Goal: Task Accomplishment & Management: Use online tool/utility

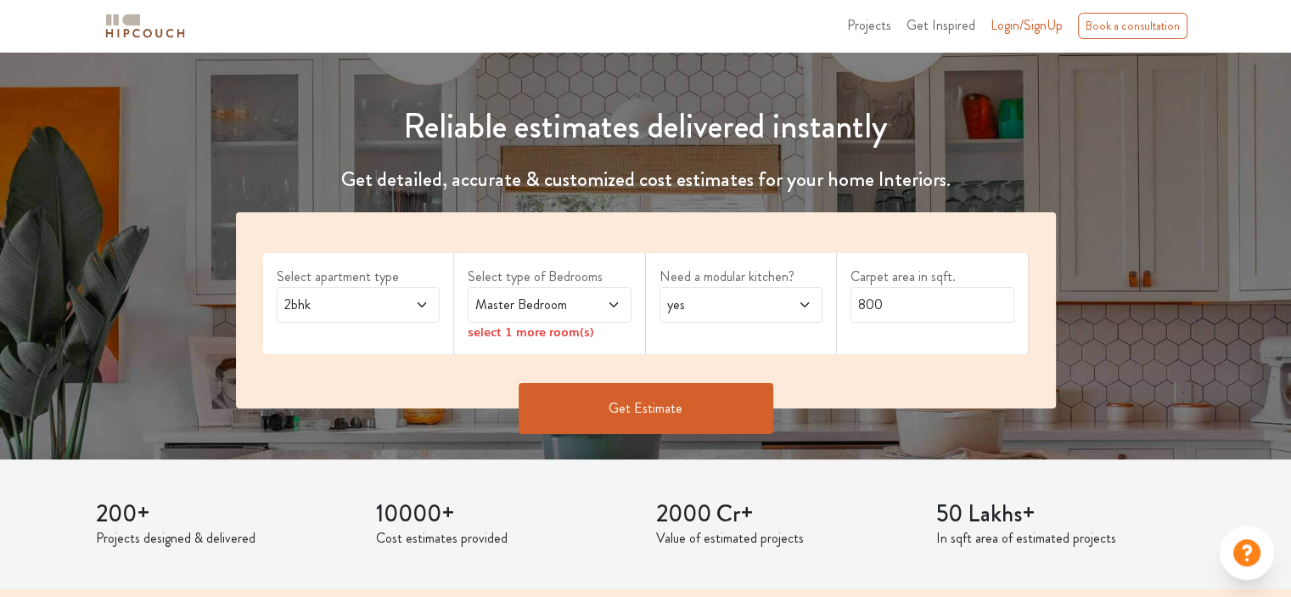
scroll to position [156, 0]
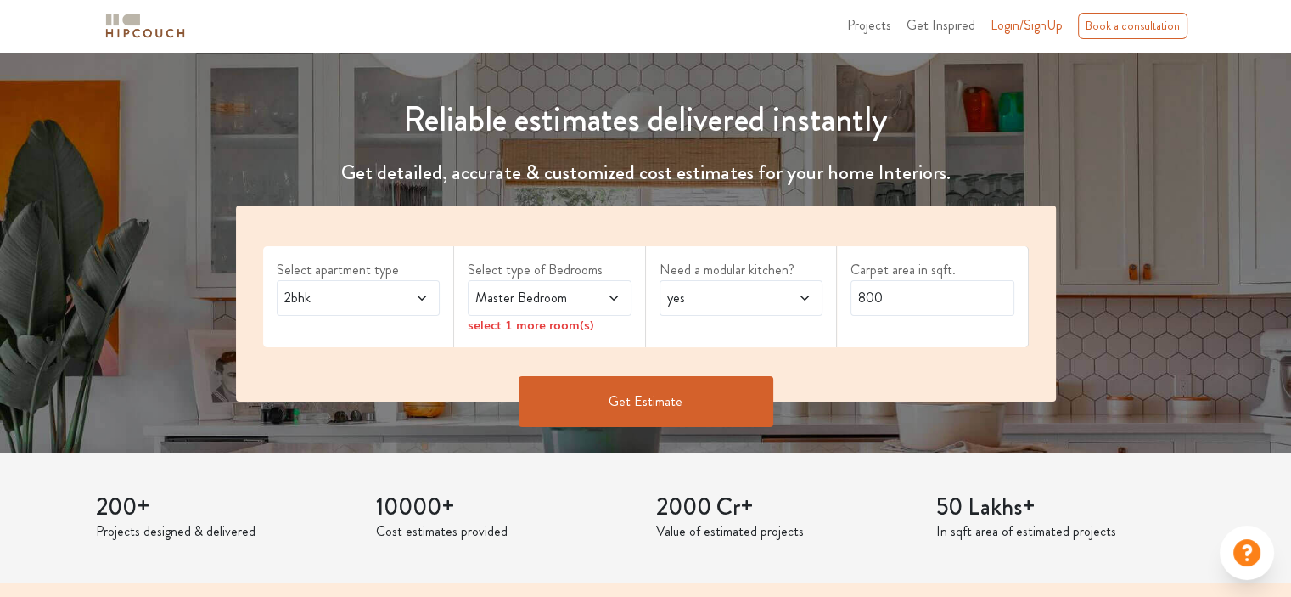
click at [616, 295] on icon at bounding box center [613, 297] width 8 height 5
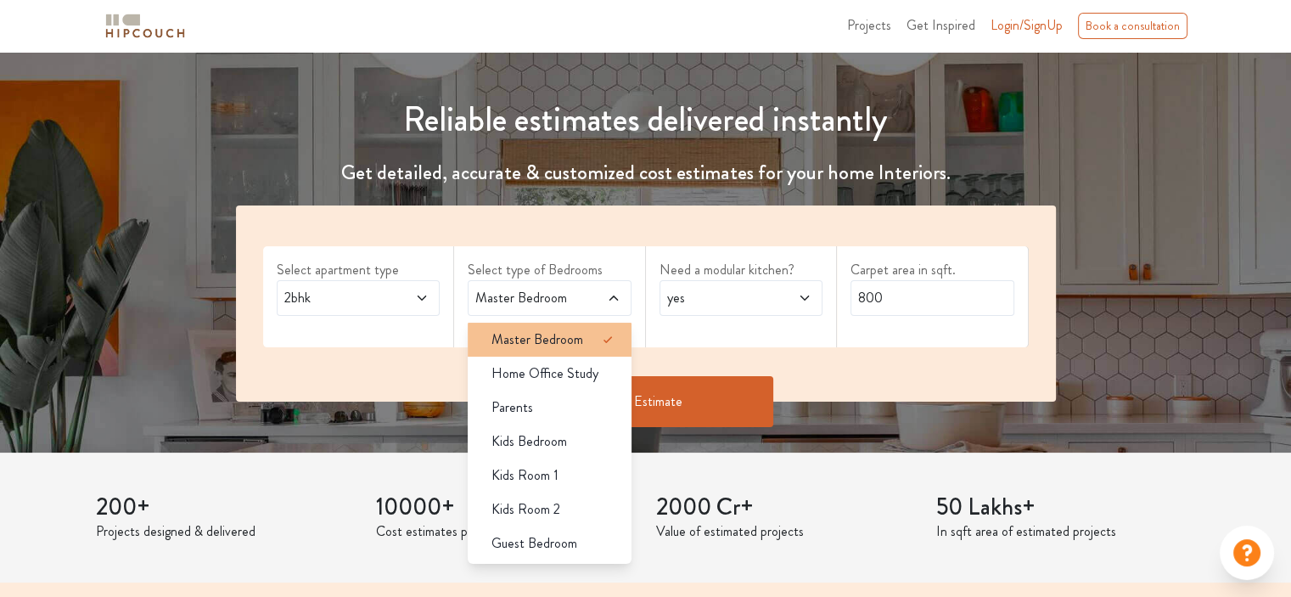
click at [582, 347] on div "Master Bedroom" at bounding box center [555, 339] width 154 height 20
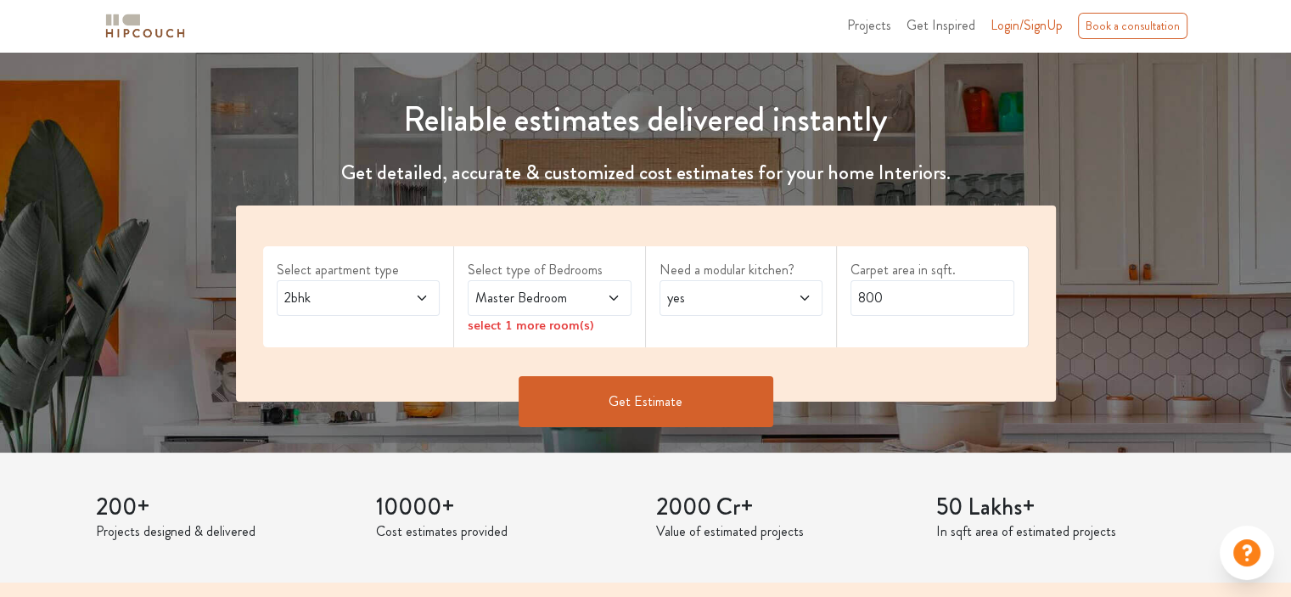
click at [802, 295] on icon at bounding box center [805, 298] width 14 height 14
click at [722, 366] on div "no" at bounding box center [747, 373] width 154 height 20
drag, startPoint x: 909, startPoint y: 298, endPoint x: 720, endPoint y: 270, distance: 191.4
click at [720, 270] on div "Select apartment type 2bhk Select type of Bedrooms Master Bedroom select 1 more…" at bounding box center [646, 303] width 820 height 196
type input "1000"
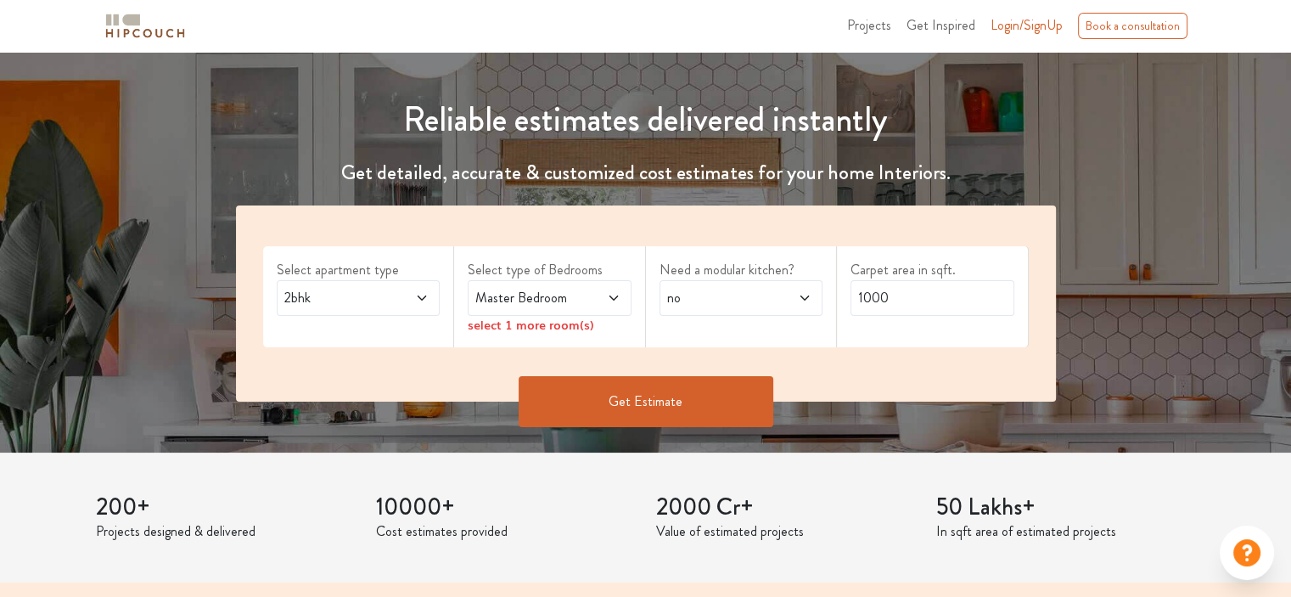
click at [697, 403] on button "Get Estimate" at bounding box center [646, 401] width 255 height 51
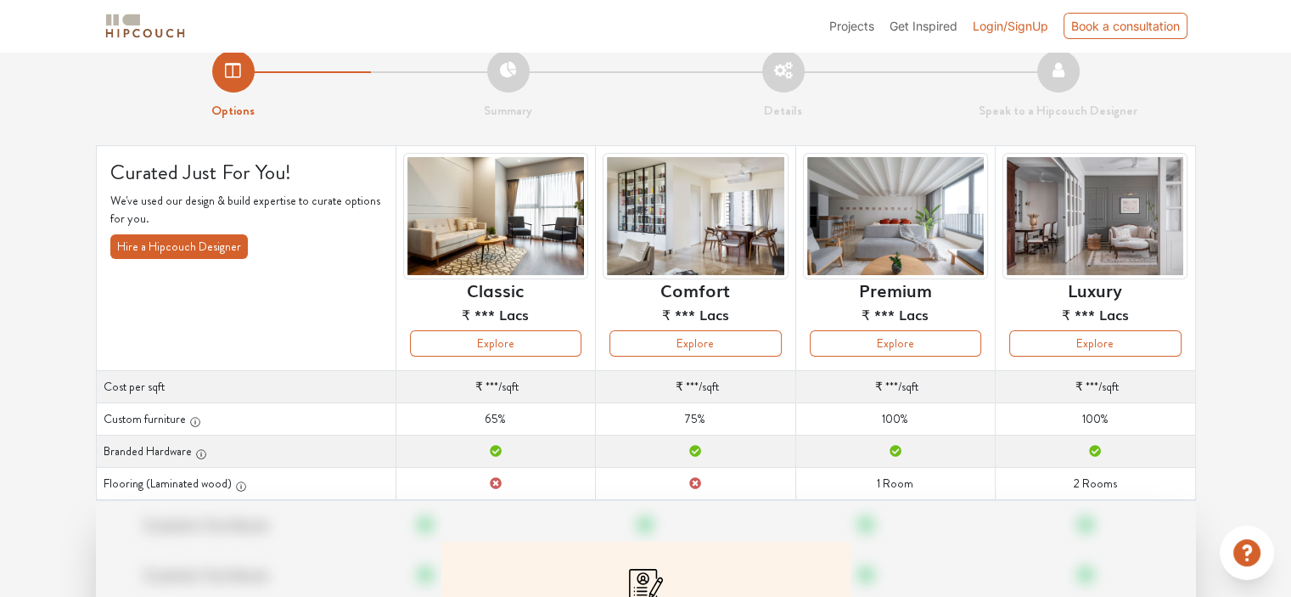
scroll to position [21, 0]
click at [455, 346] on button "Explore" at bounding box center [496, 344] width 172 height 26
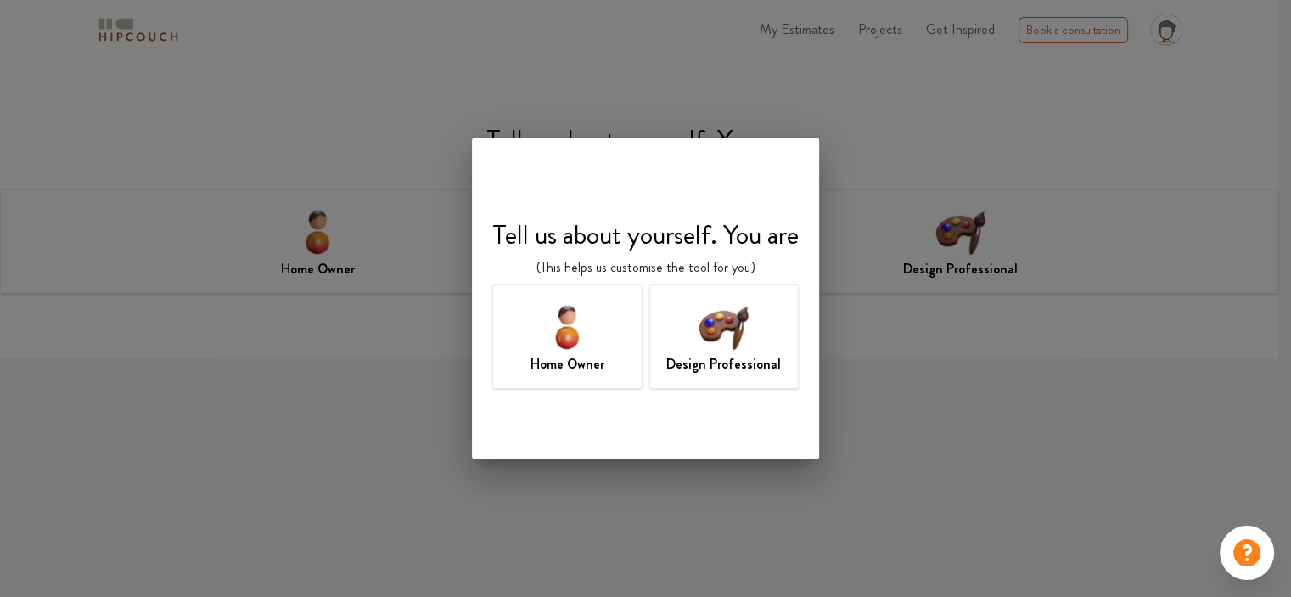
click at [711, 356] on h7 "Design Professional" at bounding box center [724, 364] width 115 height 20
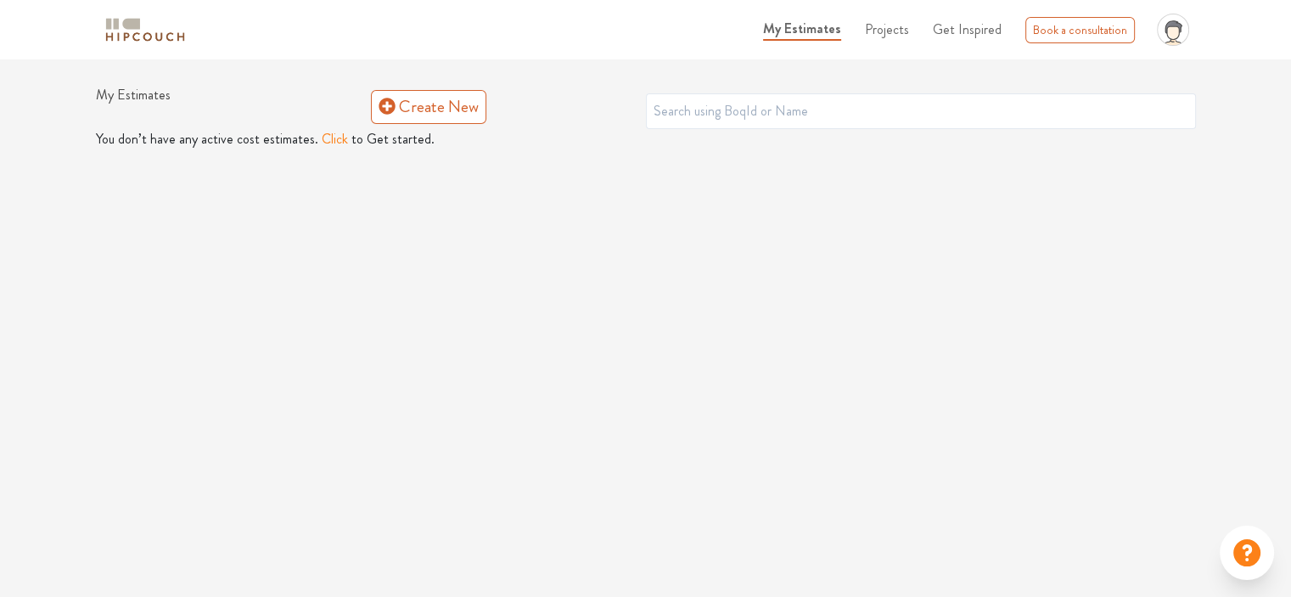
click at [323, 139] on button "Click" at bounding box center [335, 139] width 26 height 20
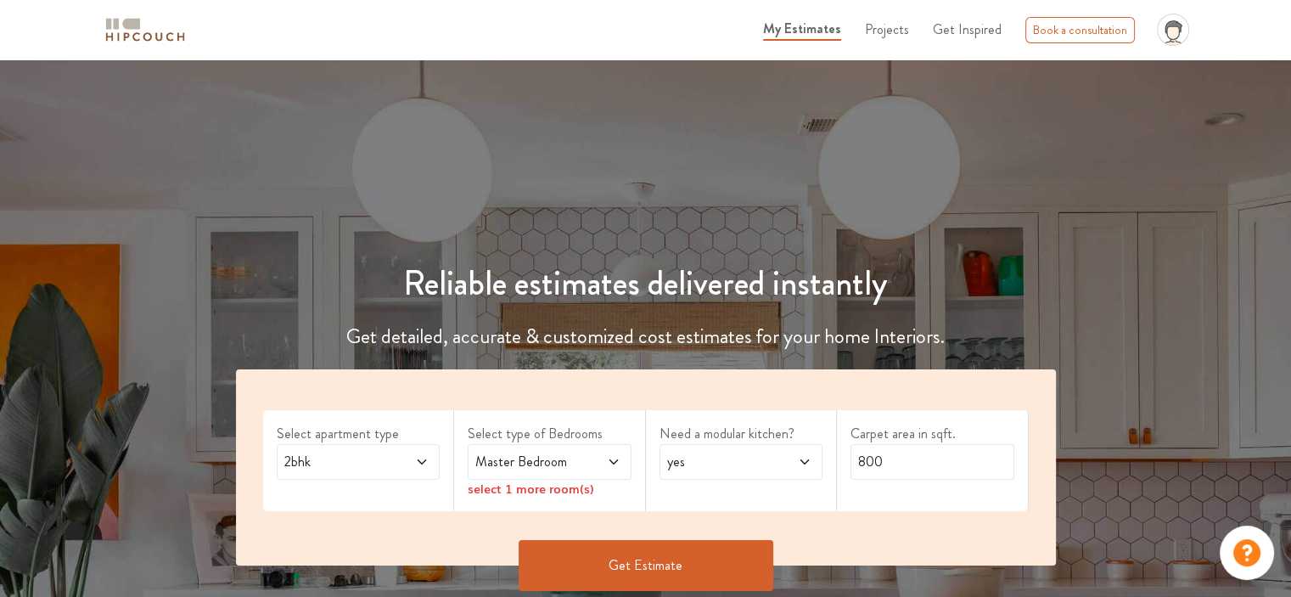
click at [799, 466] on icon at bounding box center [805, 462] width 14 height 14
click at [689, 537] on span "no" at bounding box center [691, 537] width 14 height 20
click at [620, 575] on button "Get Estimate" at bounding box center [646, 565] width 255 height 51
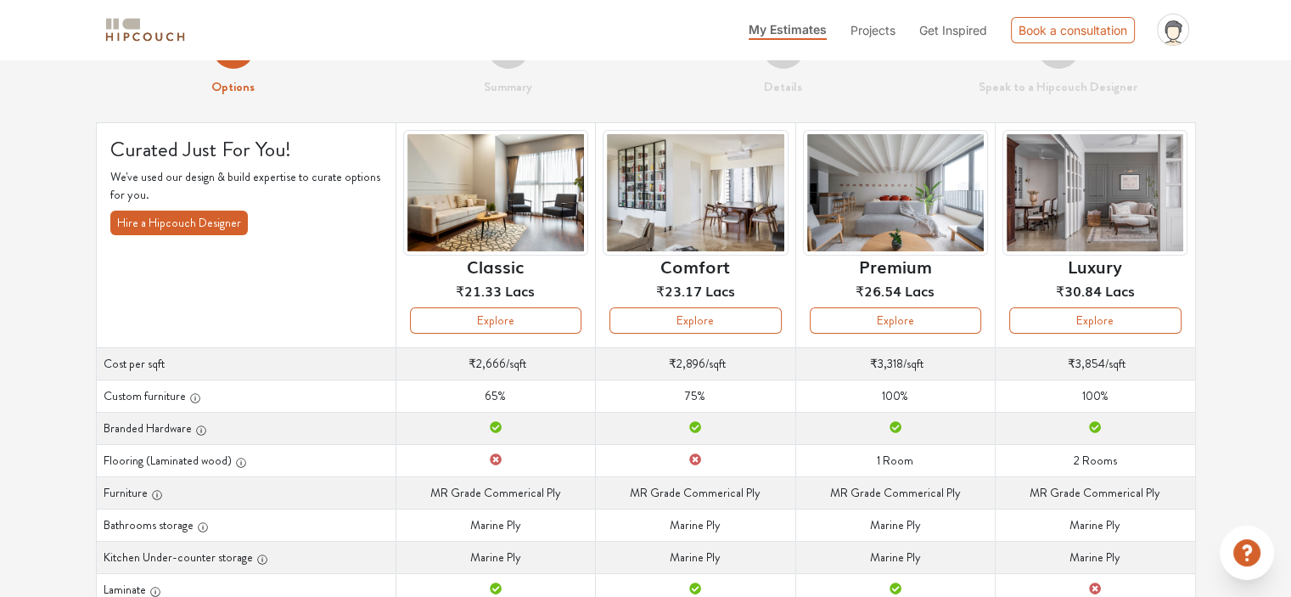
scroll to position [47, 0]
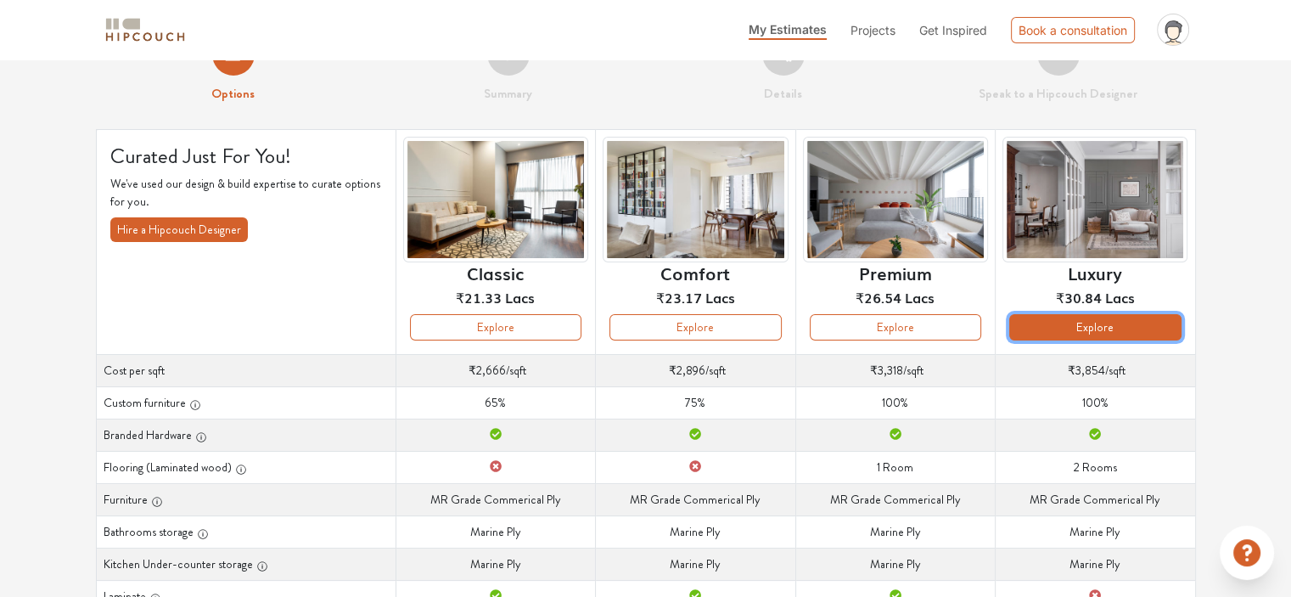
click at [1119, 335] on button "Explore" at bounding box center [1096, 327] width 172 height 26
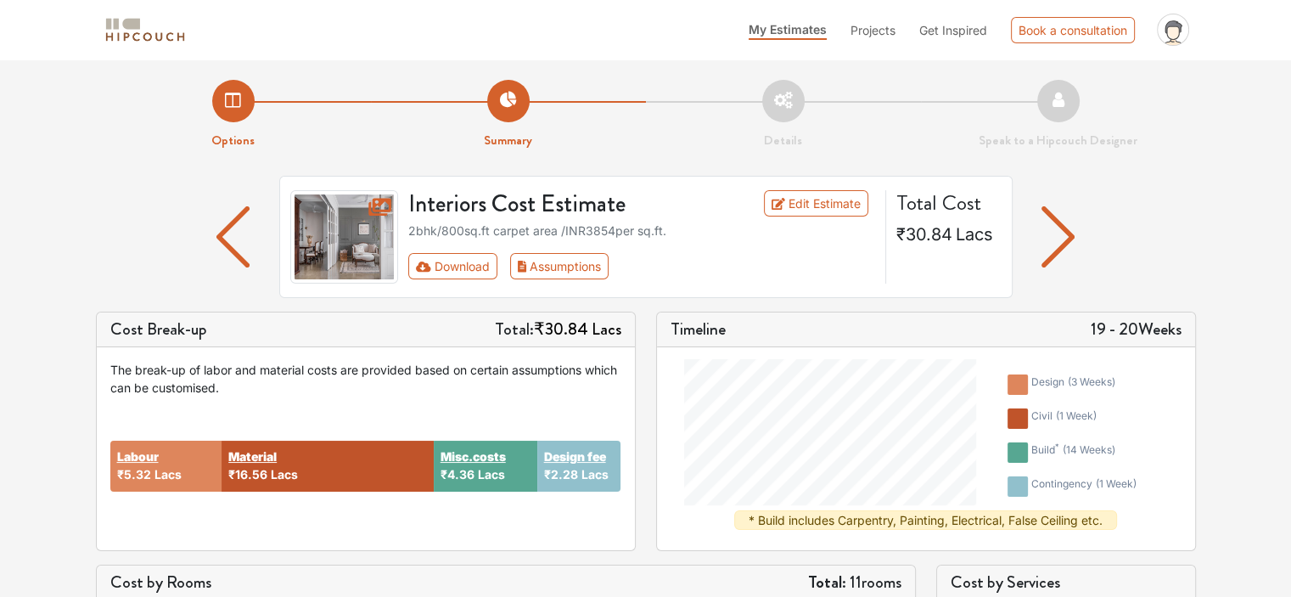
click at [779, 91] on li "Details" at bounding box center [783, 115] width 275 height 70
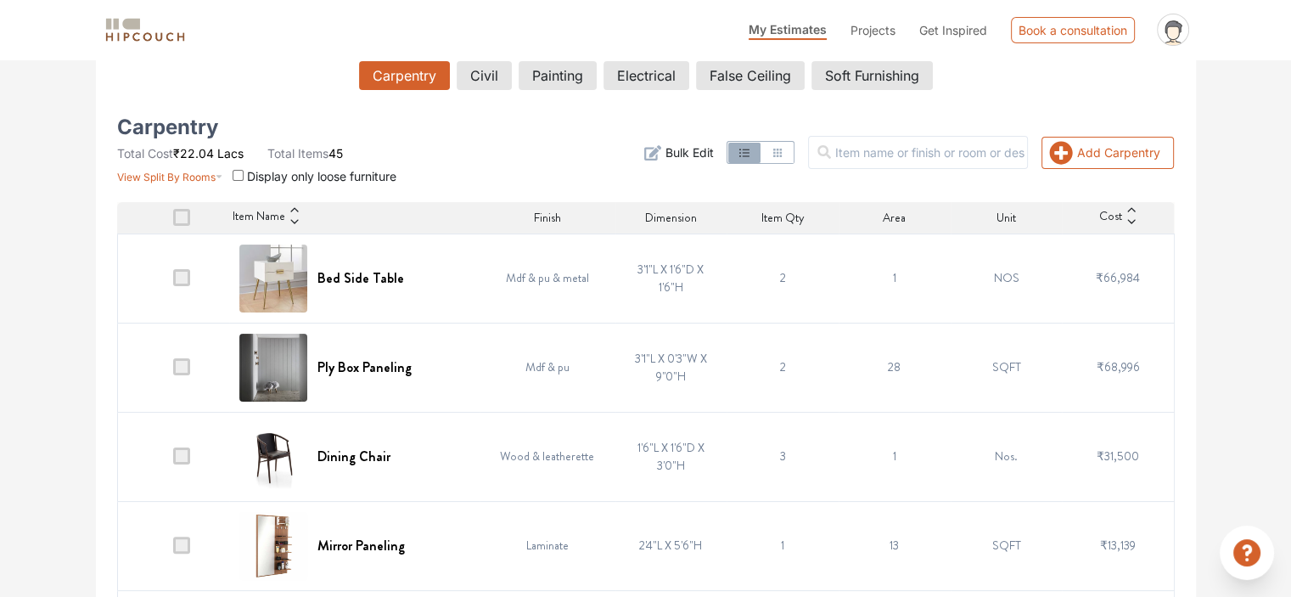
scroll to position [302, 0]
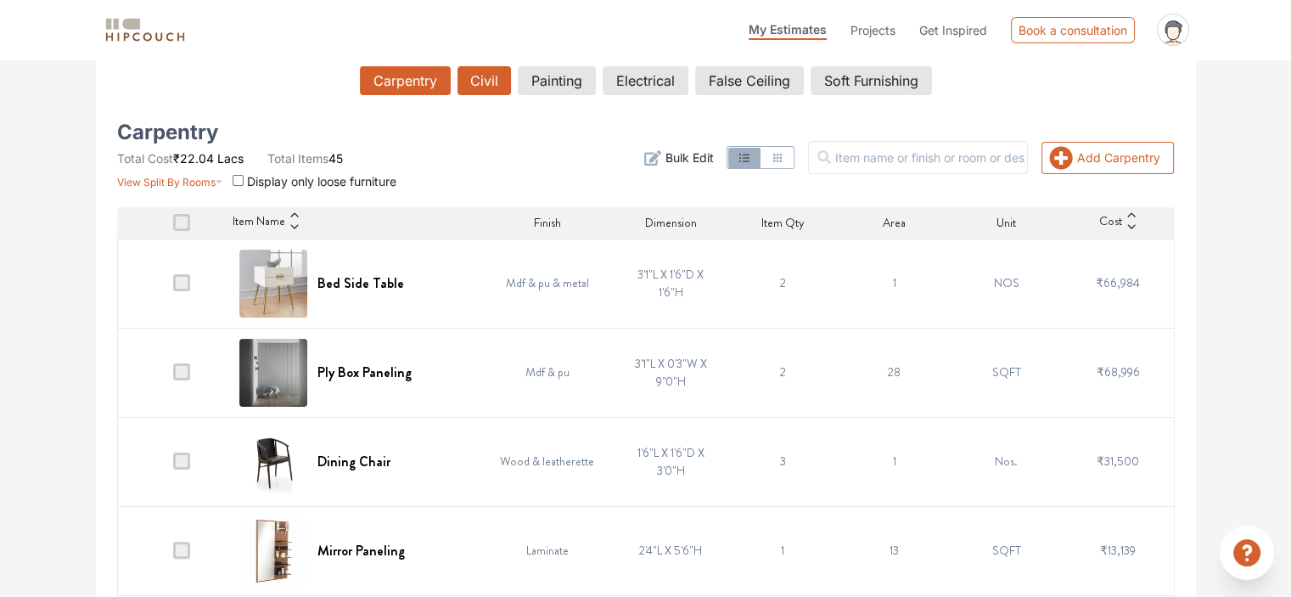
click at [492, 87] on button "Civil" at bounding box center [484, 80] width 53 height 29
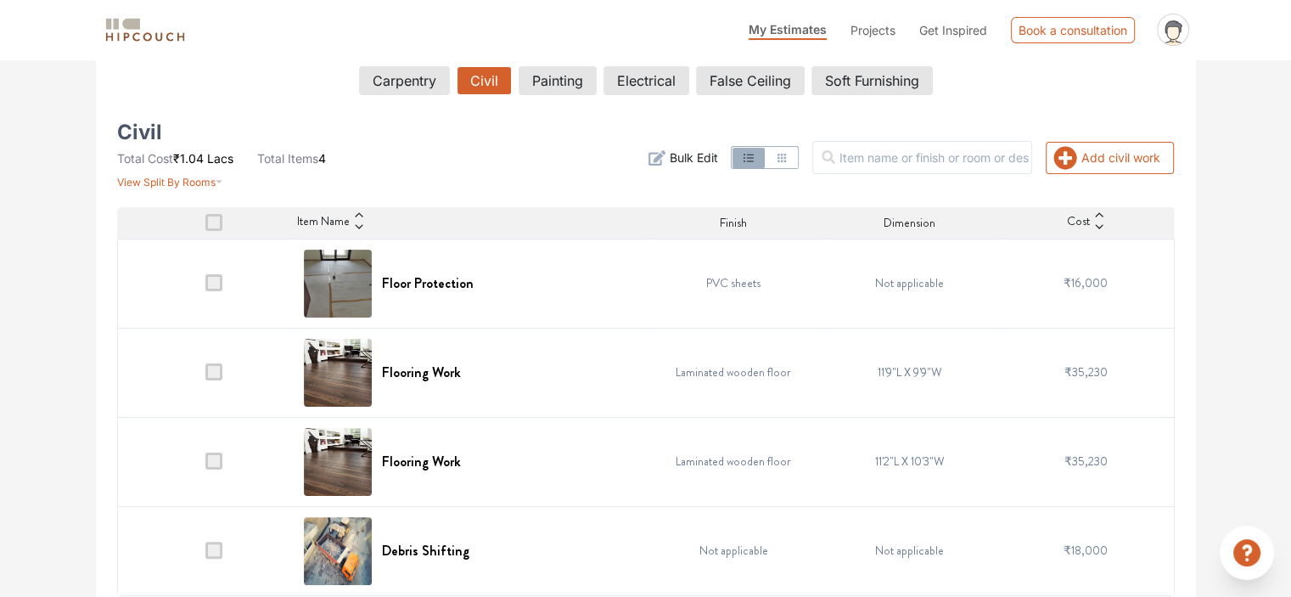
scroll to position [312, 0]
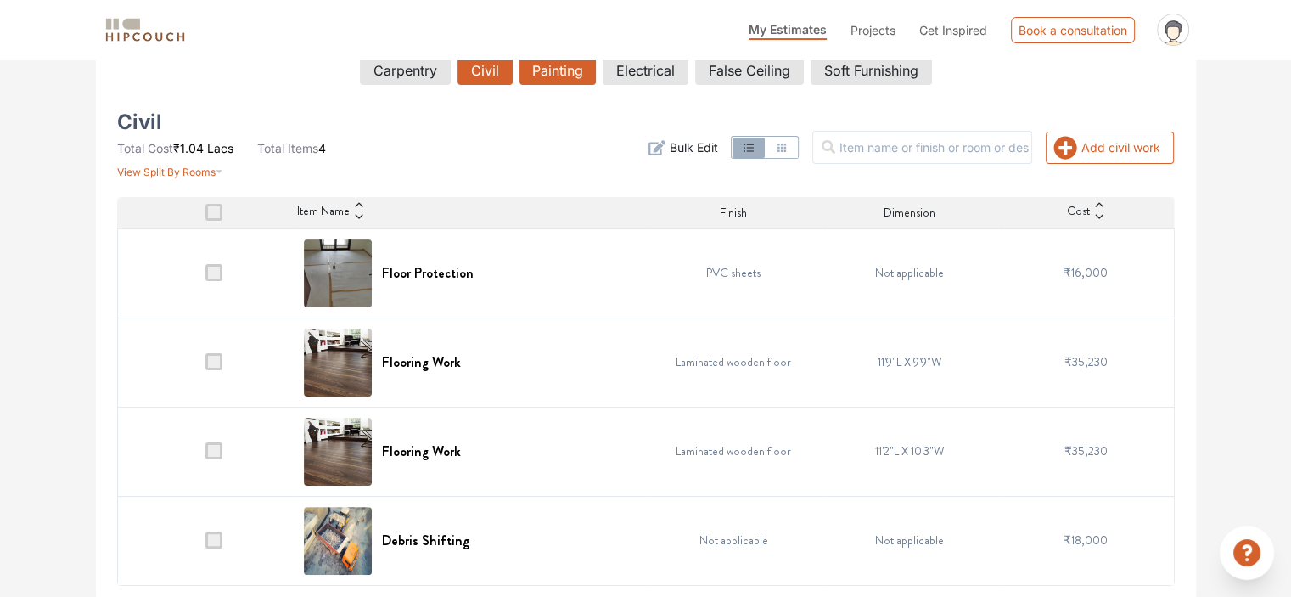
click at [566, 76] on button "Painting" at bounding box center [558, 70] width 76 height 29
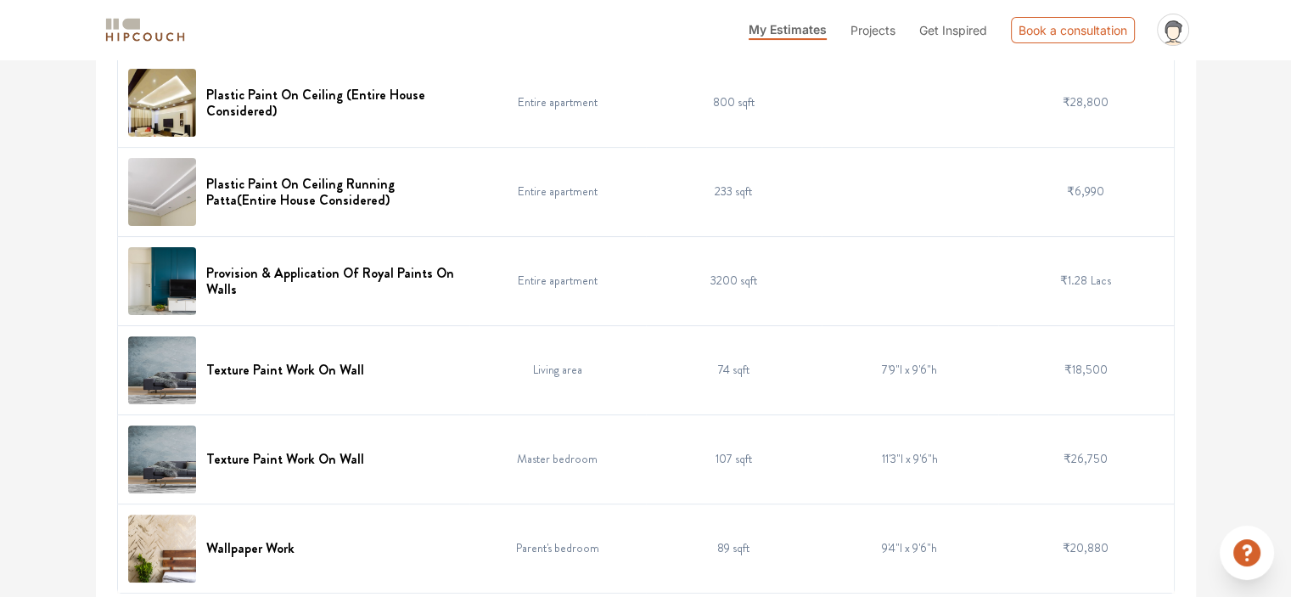
scroll to position [0, 0]
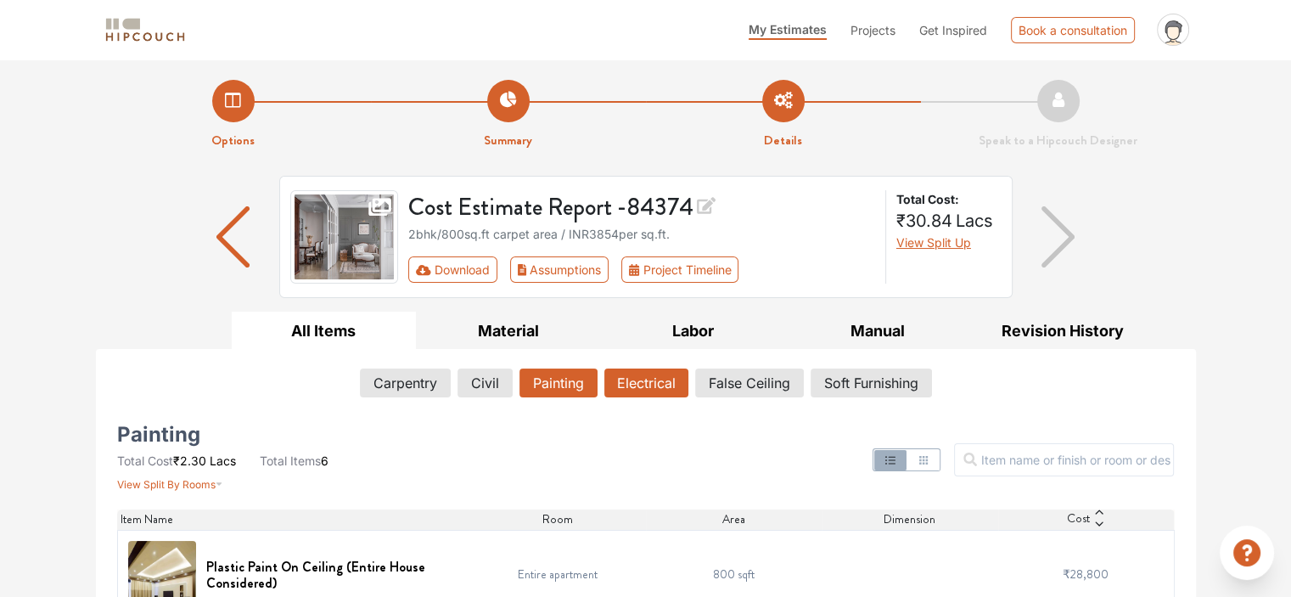
click at [636, 373] on button "Electrical" at bounding box center [647, 383] width 84 height 29
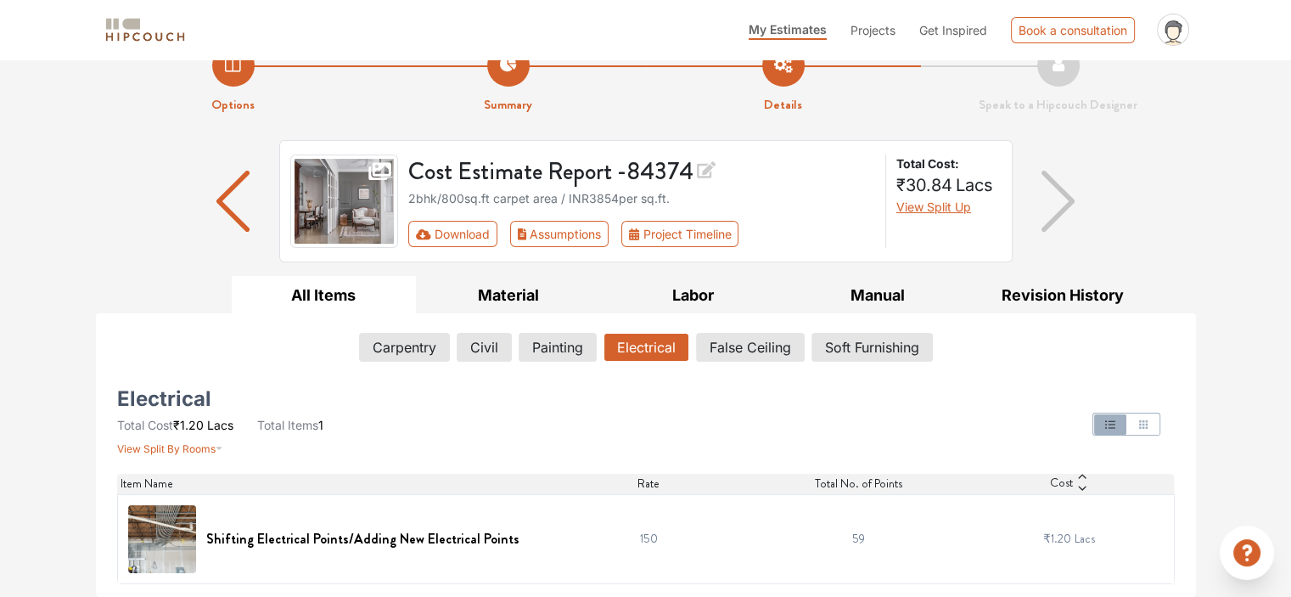
scroll to position [34, 0]
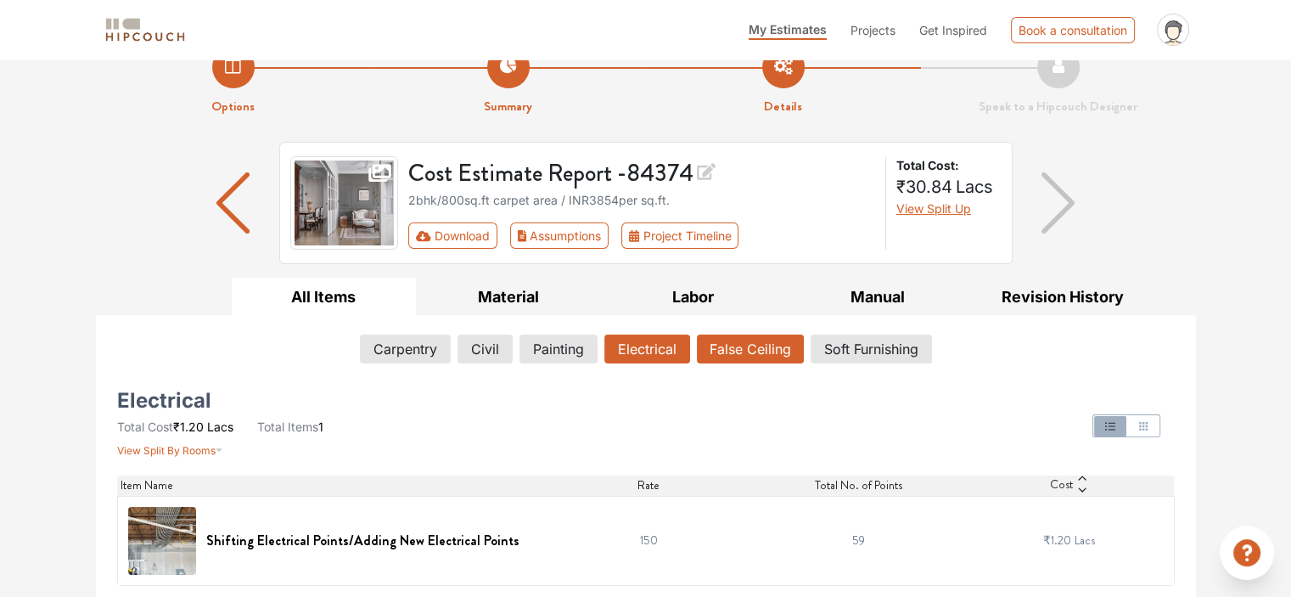
click at [788, 353] on button "False Ceiling" at bounding box center [750, 349] width 107 height 29
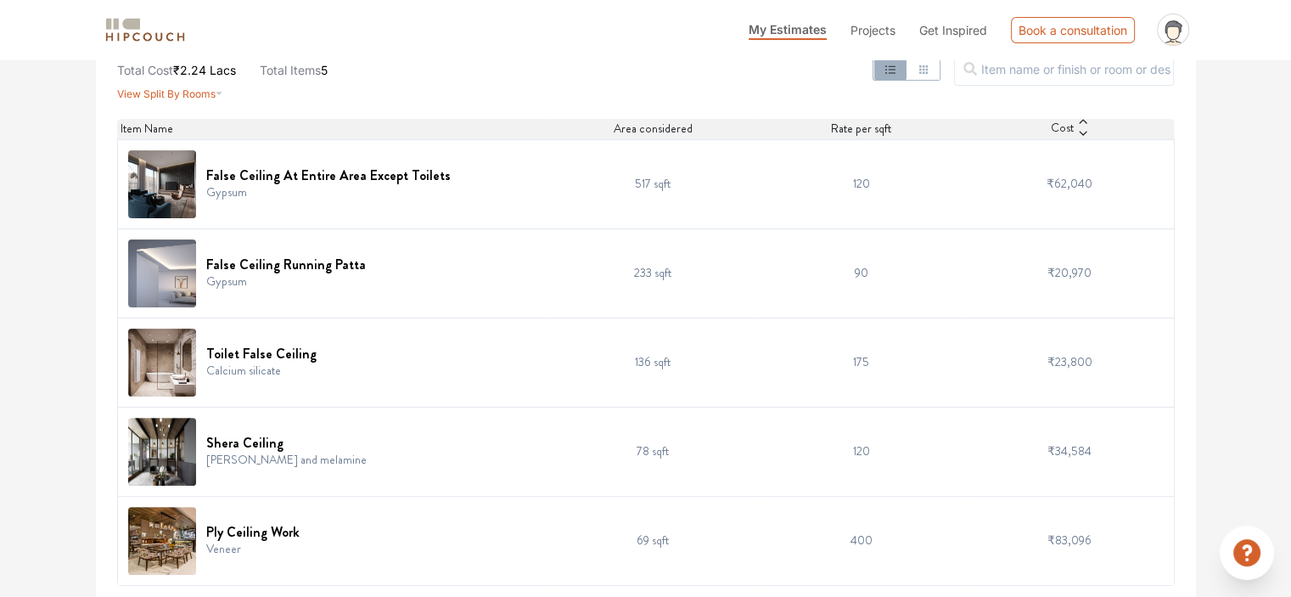
scroll to position [0, 0]
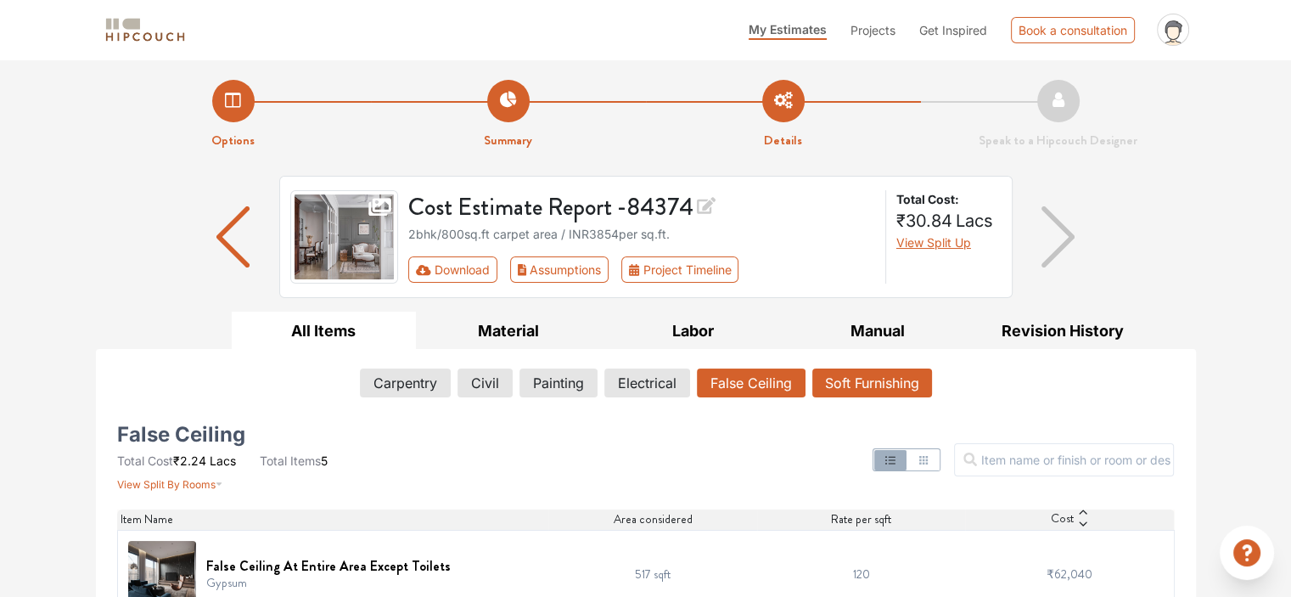
click at [876, 376] on button "Soft Furnishing" at bounding box center [873, 383] width 120 height 29
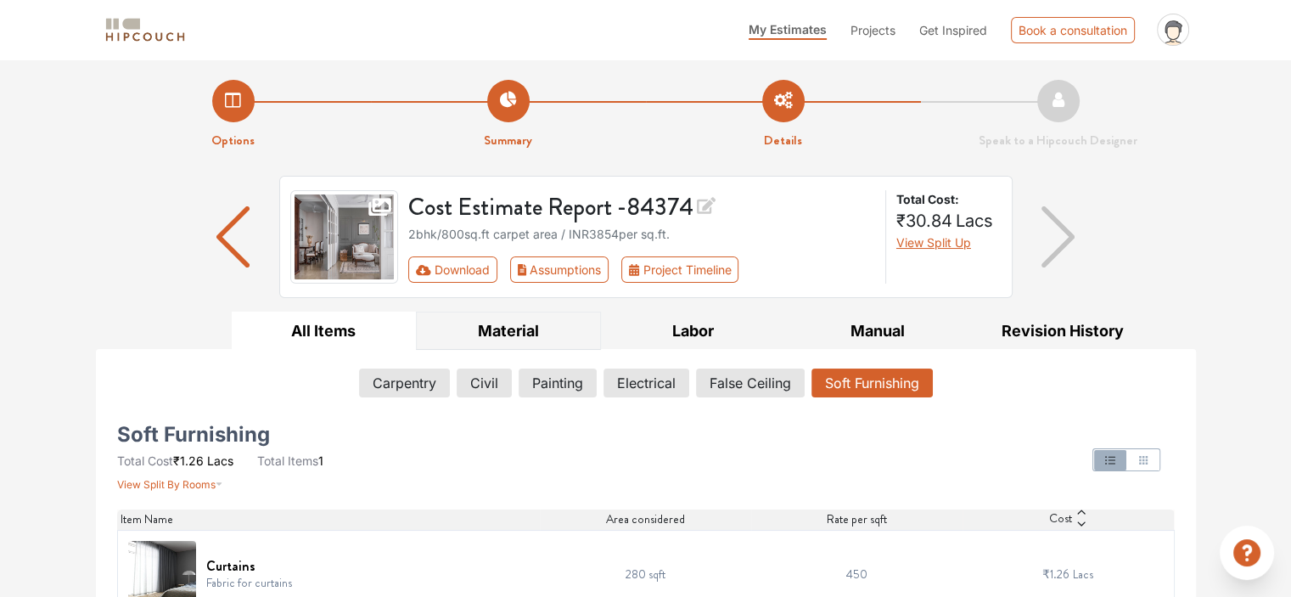
click at [496, 338] on button "Material" at bounding box center [508, 331] width 185 height 38
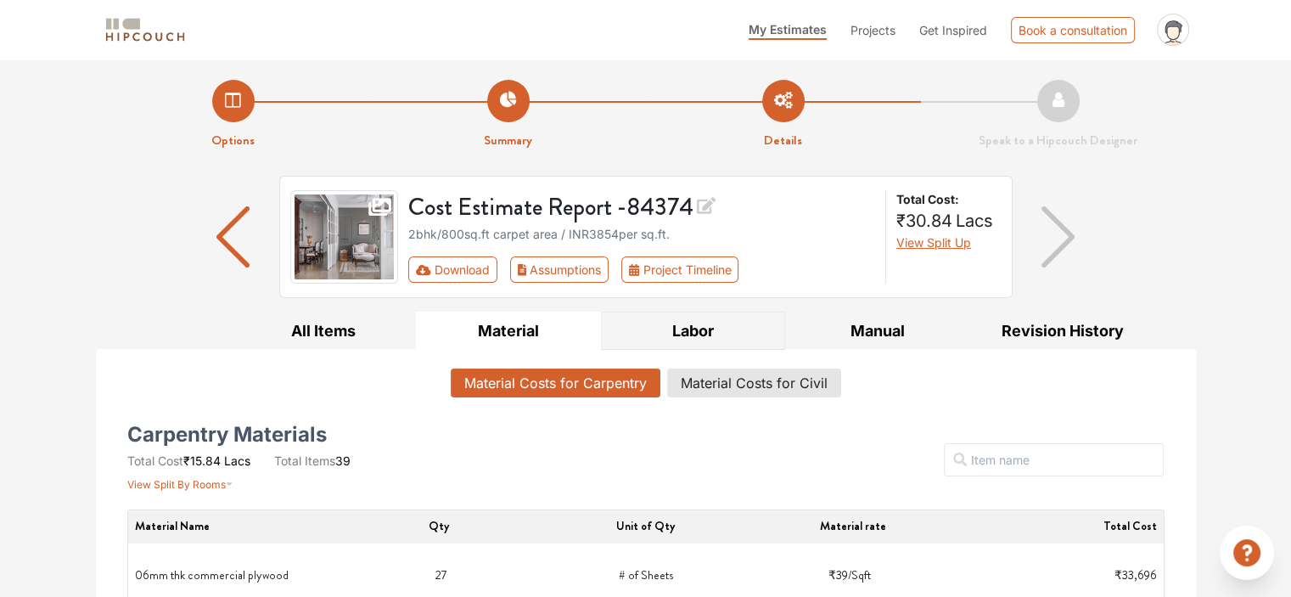
click at [681, 340] on button "Labor" at bounding box center [693, 331] width 185 height 38
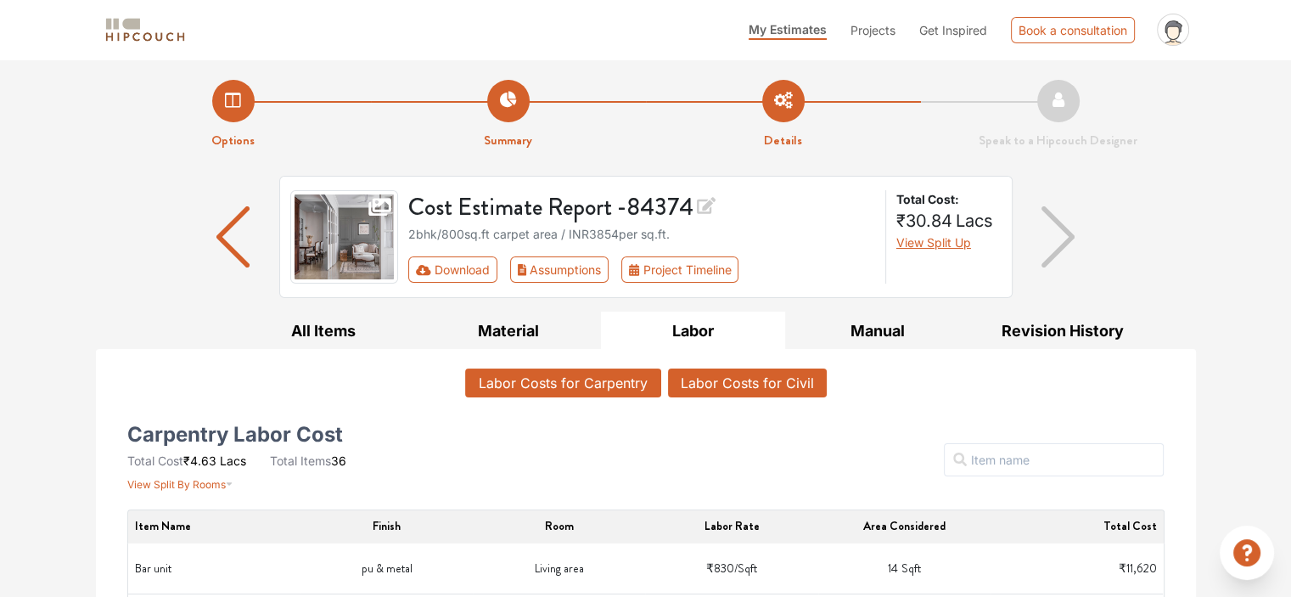
click at [744, 380] on button "Labor Costs for Civil" at bounding box center [747, 383] width 159 height 29
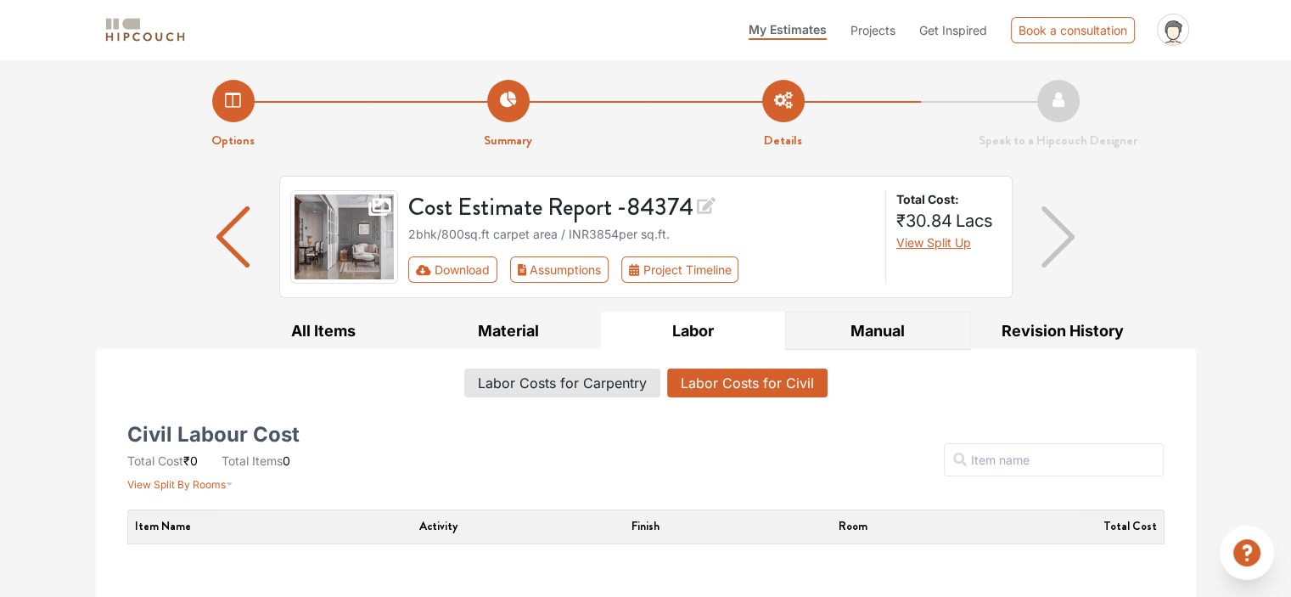
click at [890, 327] on button "Manual" at bounding box center [877, 331] width 185 height 38
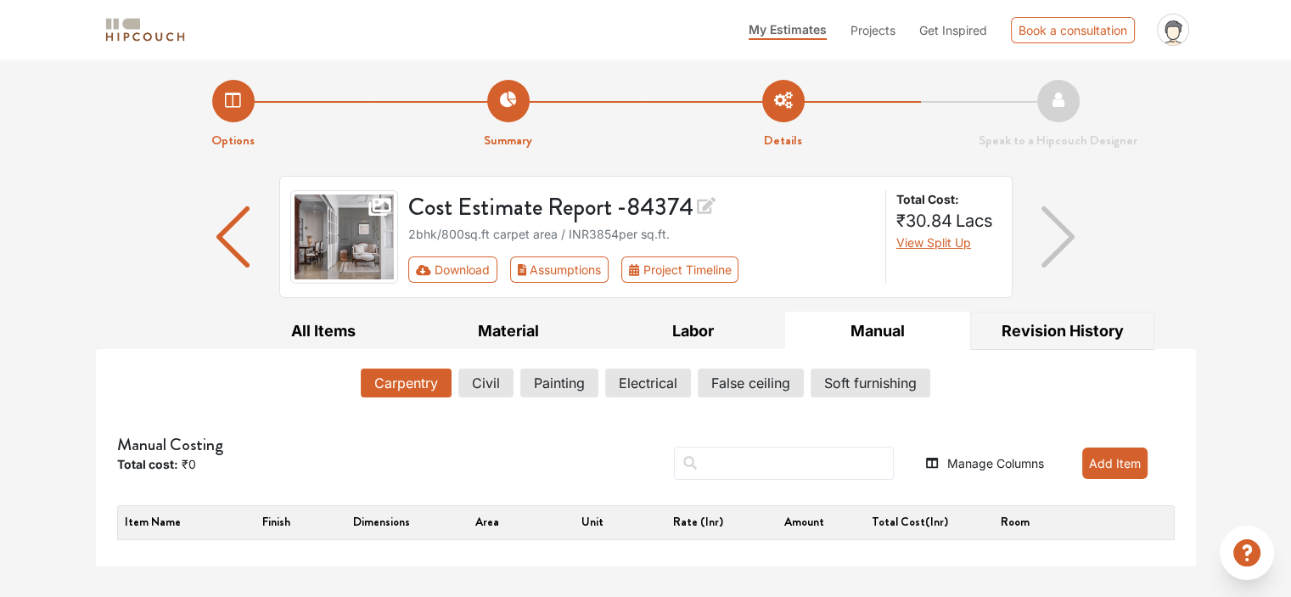
click at [1105, 332] on button "Revision History" at bounding box center [1063, 331] width 185 height 38
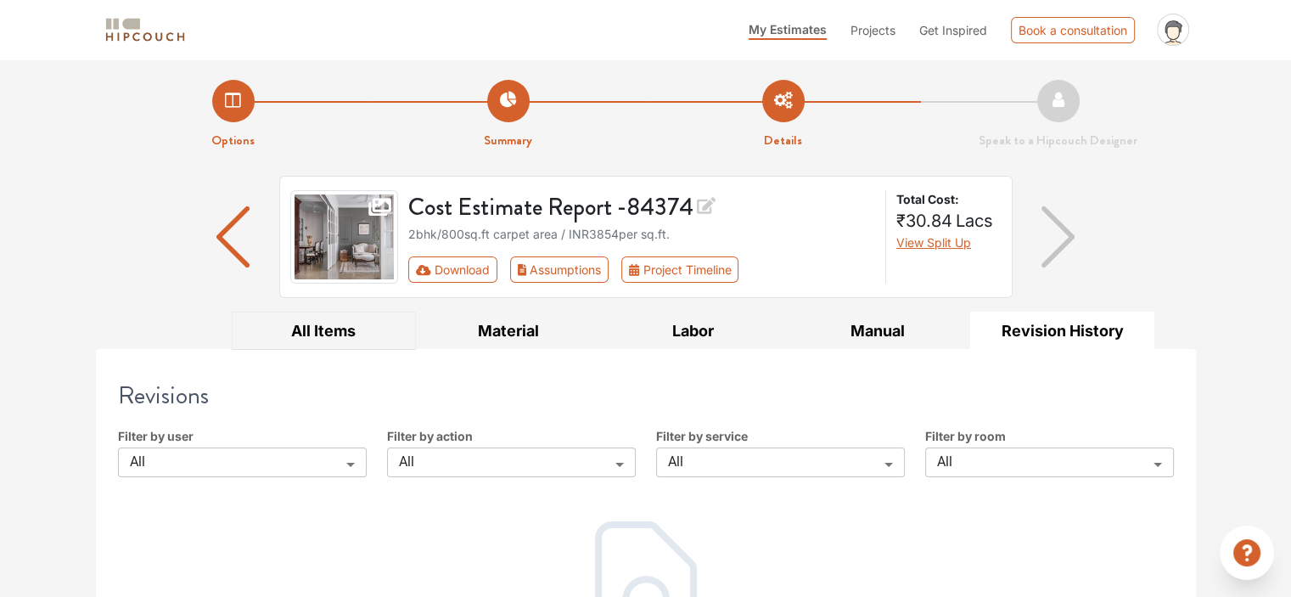
click at [332, 327] on button "All Items" at bounding box center [324, 331] width 185 height 38
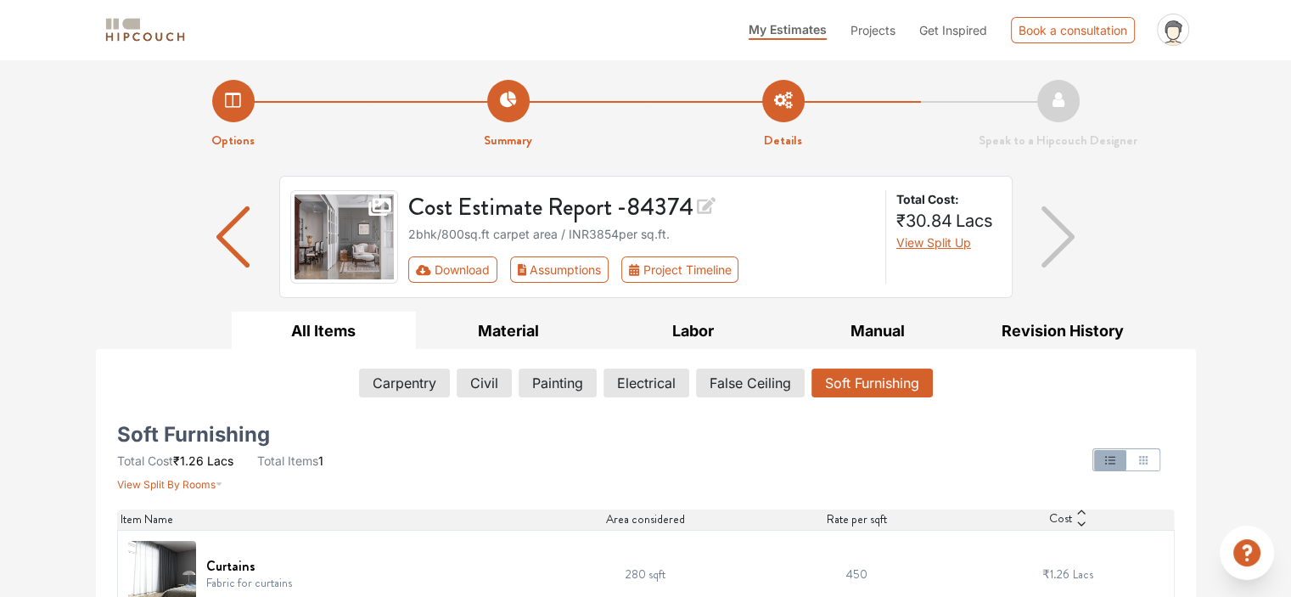
click at [518, 111] on li "Summary" at bounding box center [508, 115] width 275 height 70
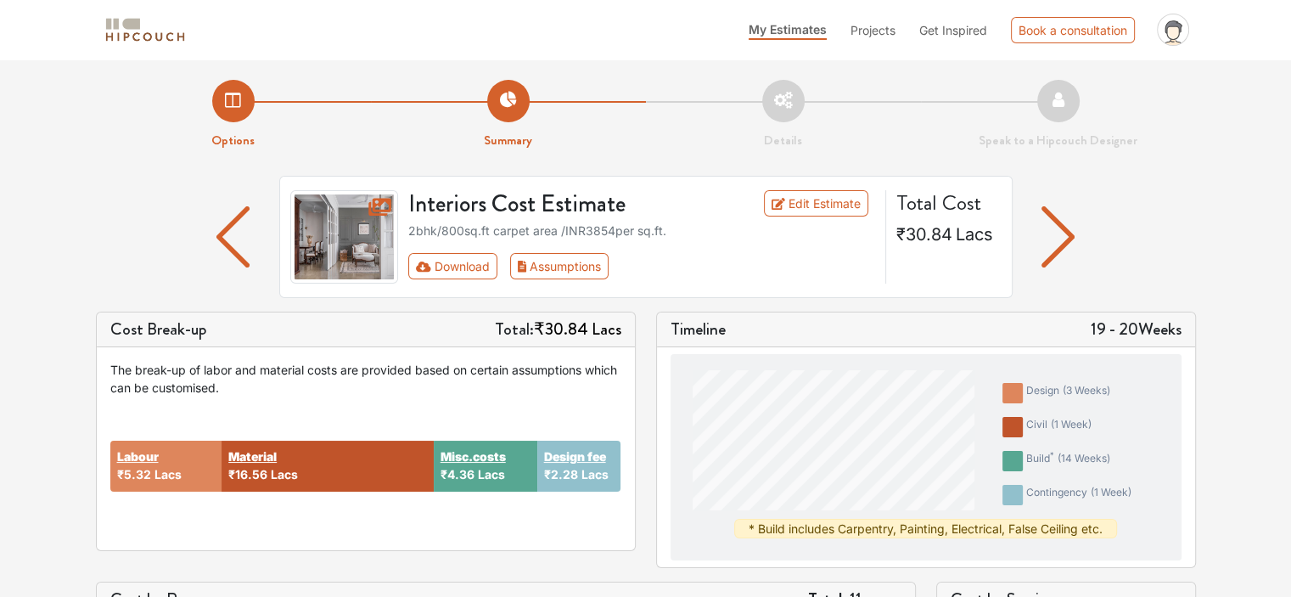
click at [229, 106] on li "Options" at bounding box center [233, 115] width 275 height 70
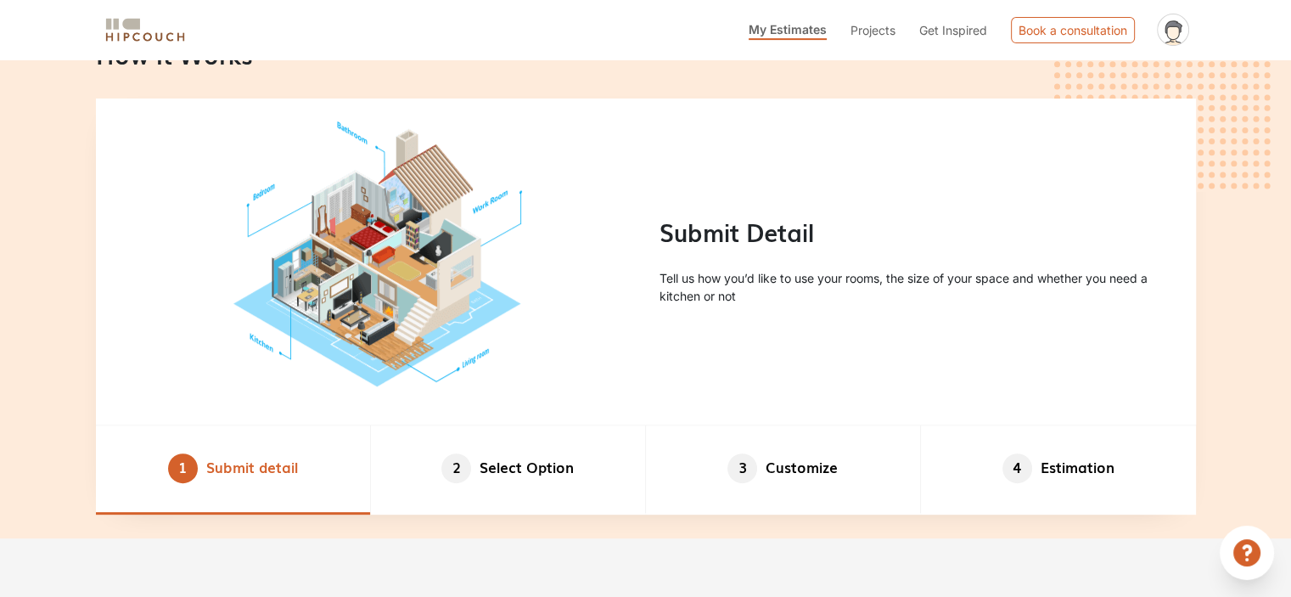
scroll to position [727, 0]
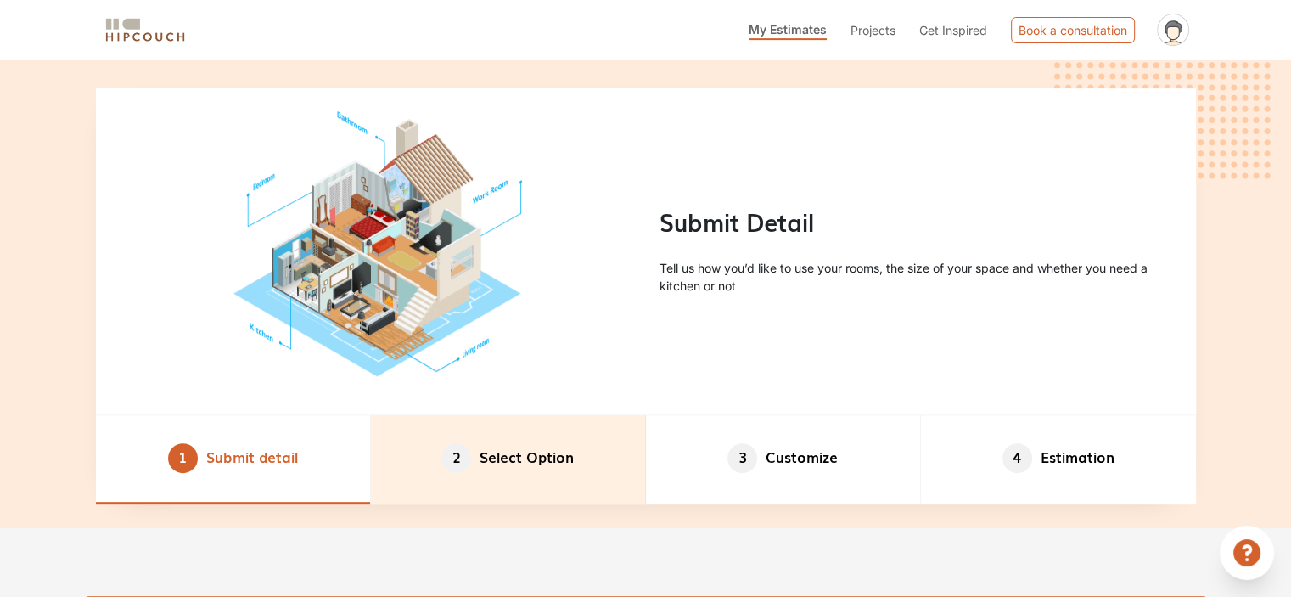
click at [498, 460] on li "2 Select Option" at bounding box center [508, 459] width 275 height 89
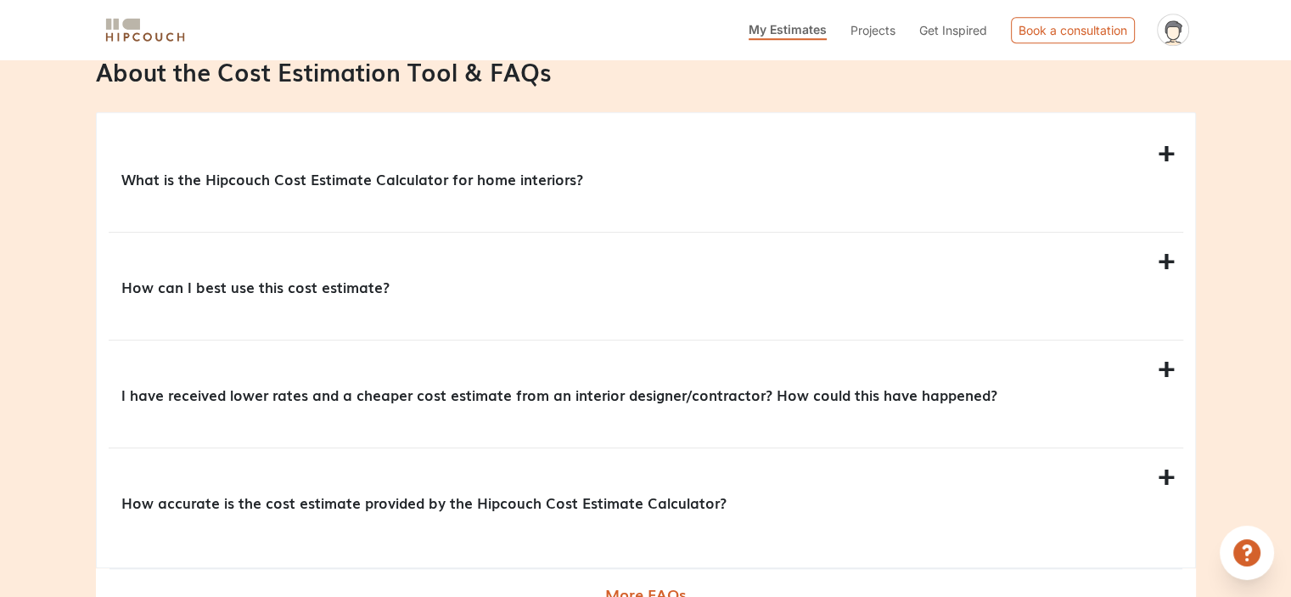
scroll to position [1520, 0]
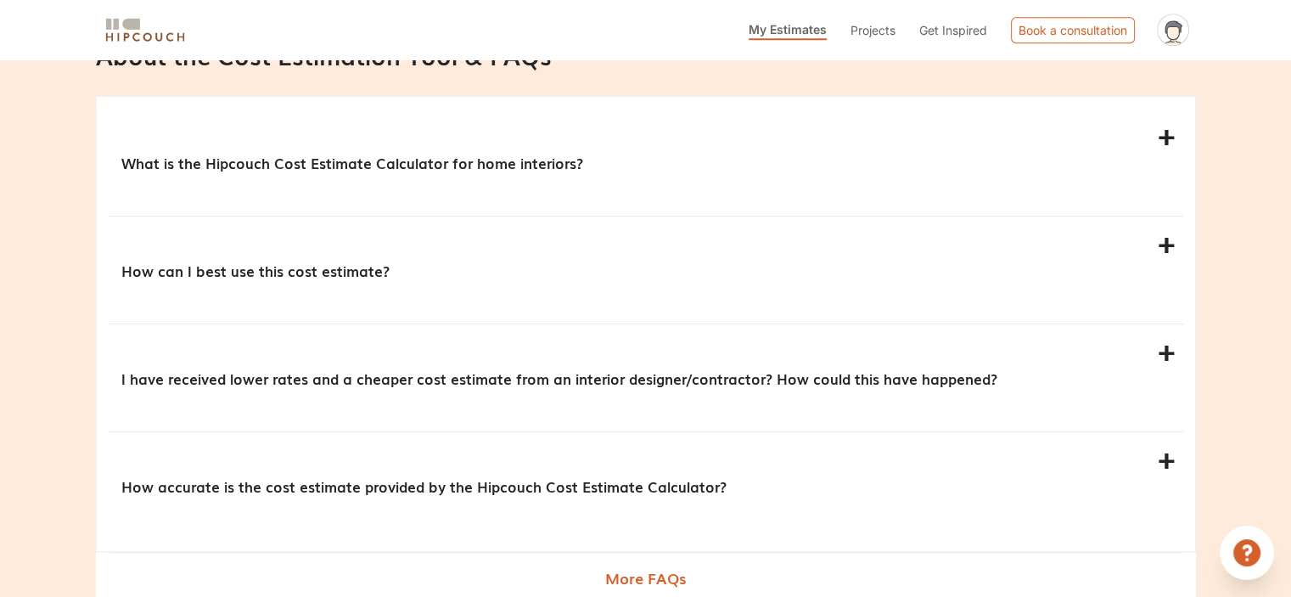
click at [1171, 138] on div "What is the Hipcouch Cost Estimate Calculator for home interiors?" at bounding box center [646, 162] width 1075 height 107
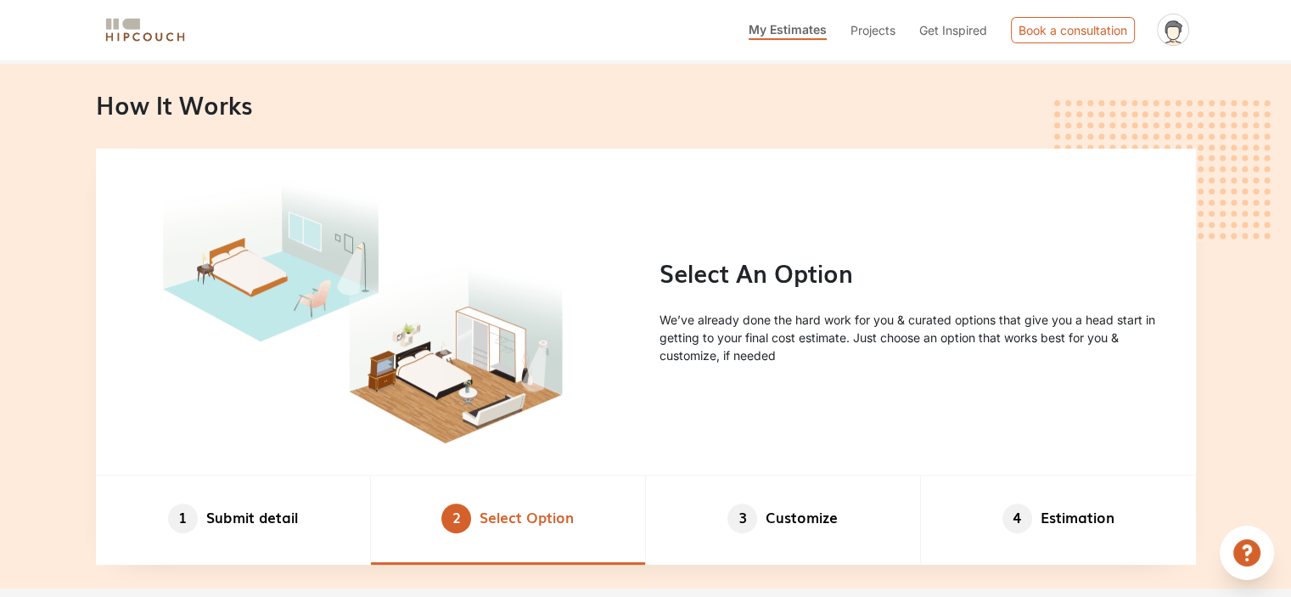
scroll to position [891, 0]
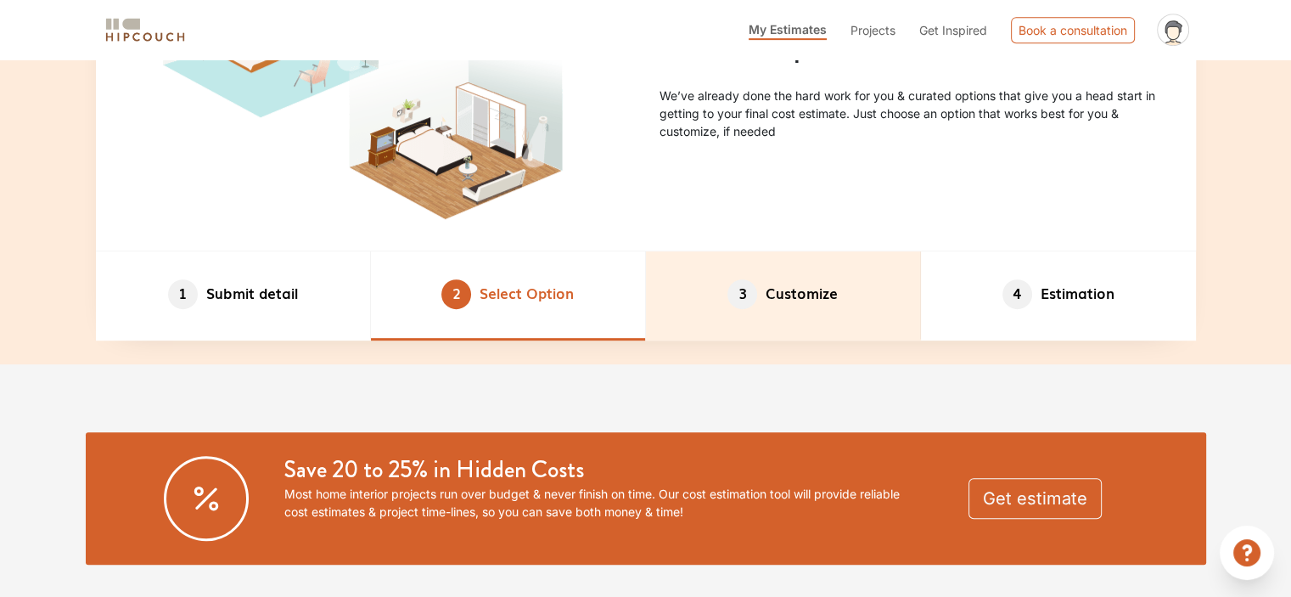
click at [746, 294] on span "3" at bounding box center [743, 294] width 30 height 30
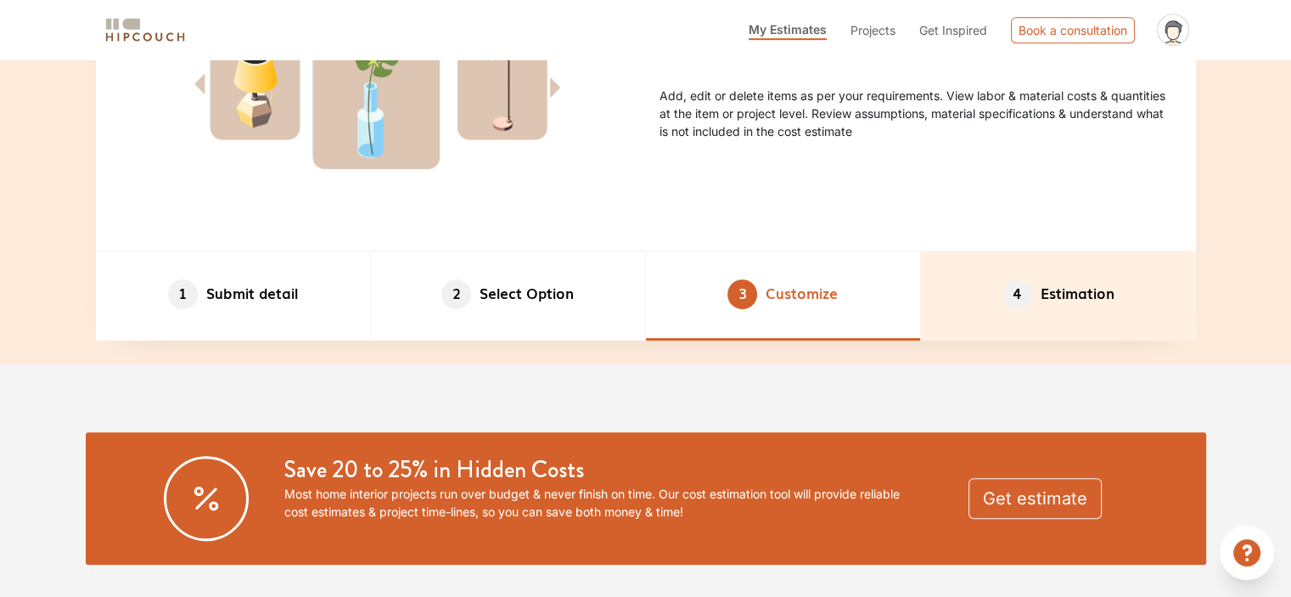
click at [1143, 298] on li "4 Estimation" at bounding box center [1058, 295] width 275 height 89
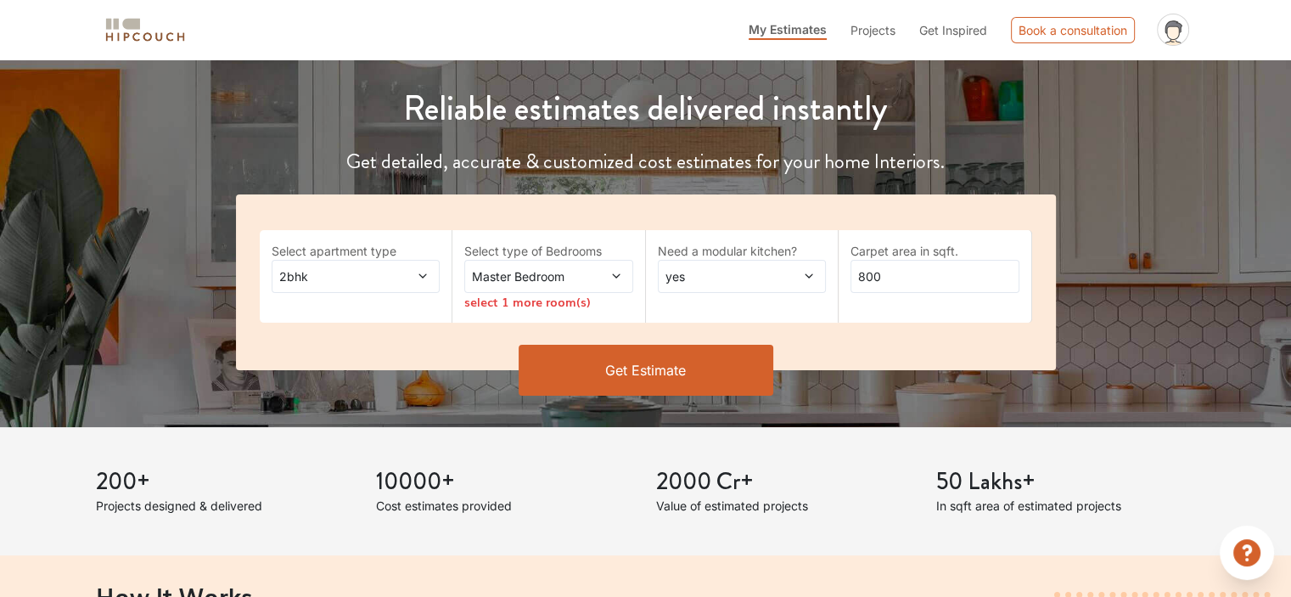
scroll to position [168, 0]
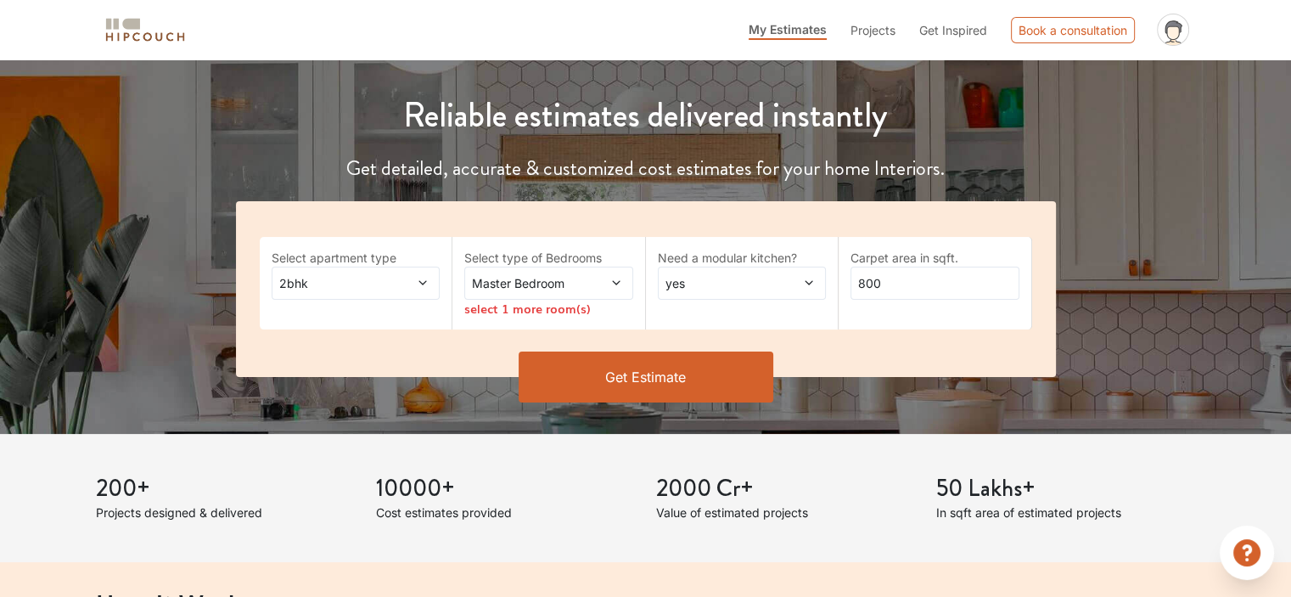
click at [391, 281] on span at bounding box center [410, 283] width 38 height 18
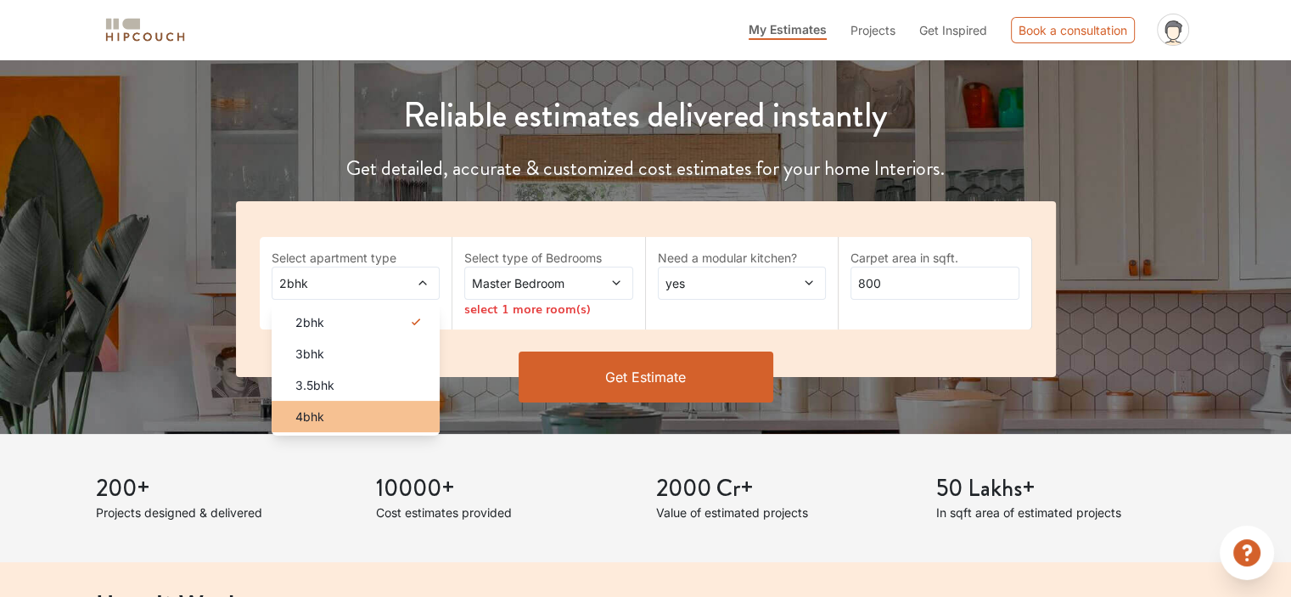
click at [352, 412] on div "4bhk" at bounding box center [361, 417] width 159 height 18
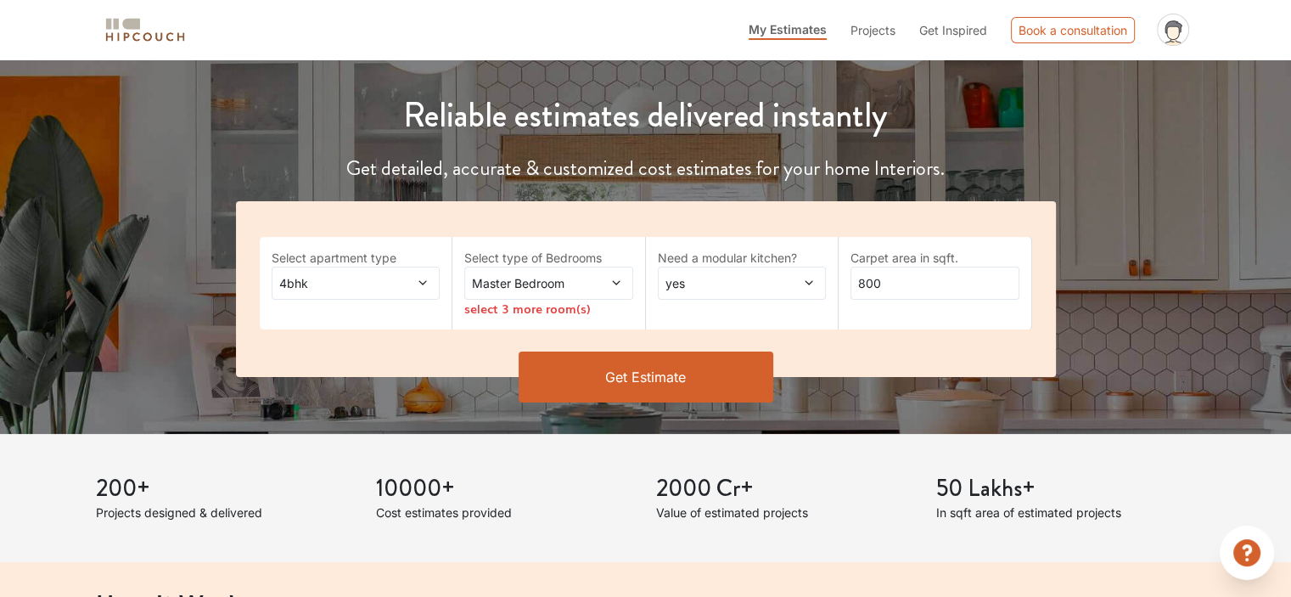
click at [556, 281] on span "Master Bedroom" at bounding box center [526, 283] width 115 height 18
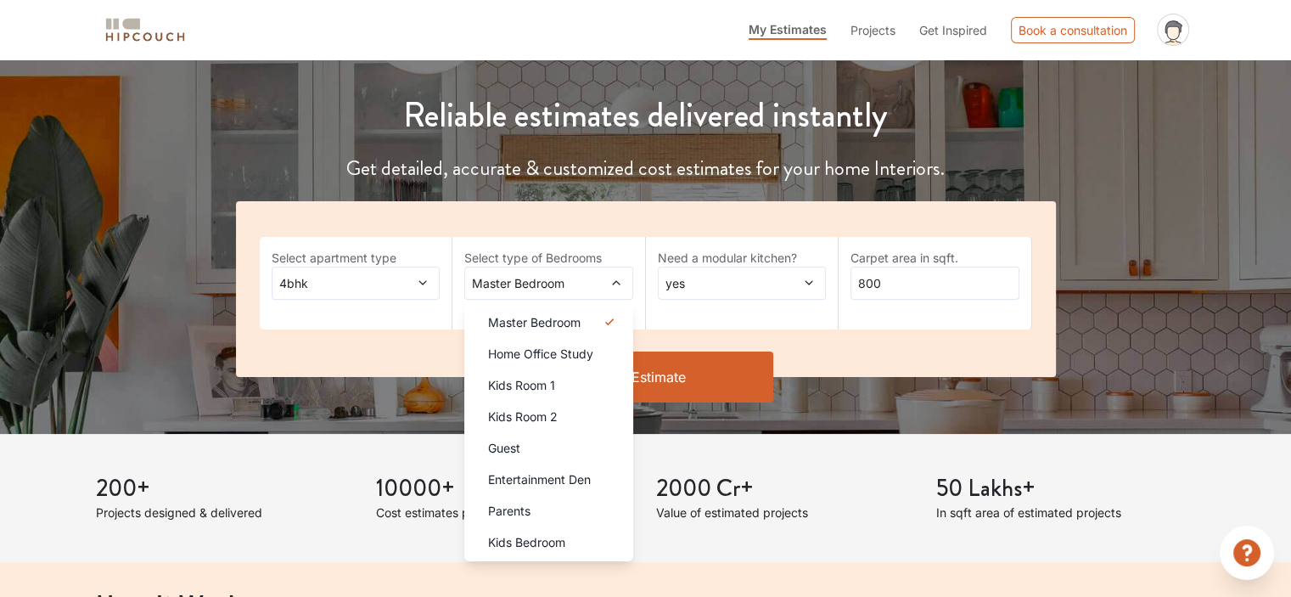
click at [595, 281] on span at bounding box center [602, 283] width 38 height 18
click at [568, 338] on li "Home Office Study" at bounding box center [548, 353] width 169 height 31
click at [549, 369] on li "Kids Room 1" at bounding box center [548, 384] width 169 height 31
click at [550, 361] on span "Home Office Study" at bounding box center [540, 354] width 105 height 18
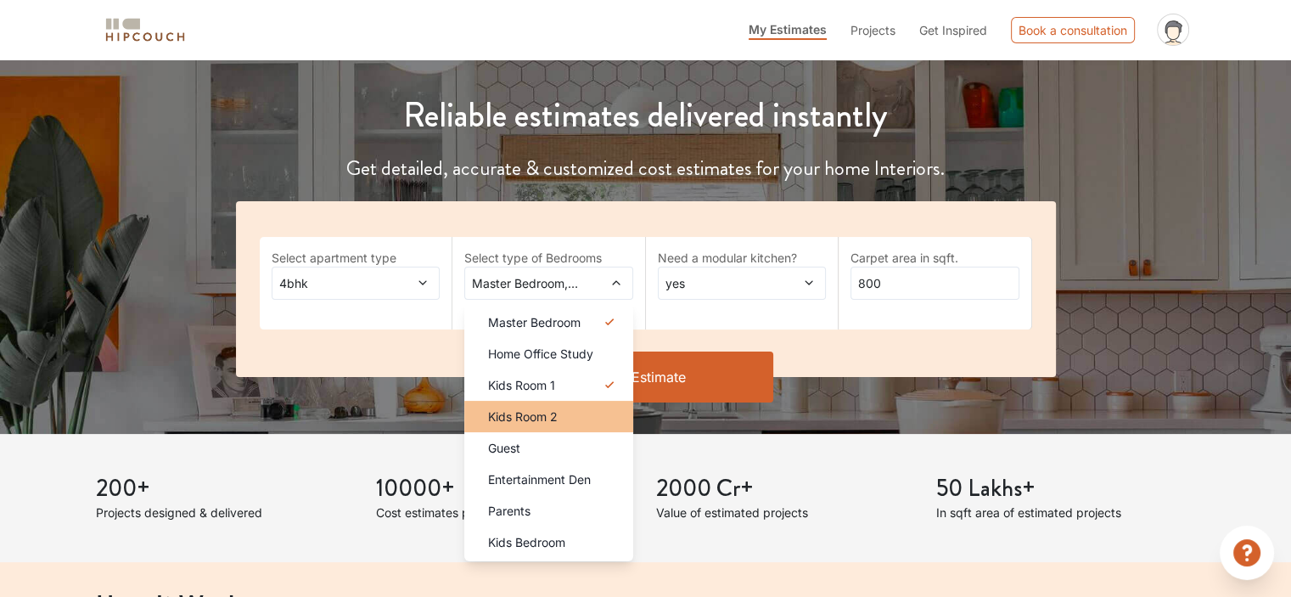
click at [530, 417] on span "Kids Room 2" at bounding box center [523, 417] width 70 height 18
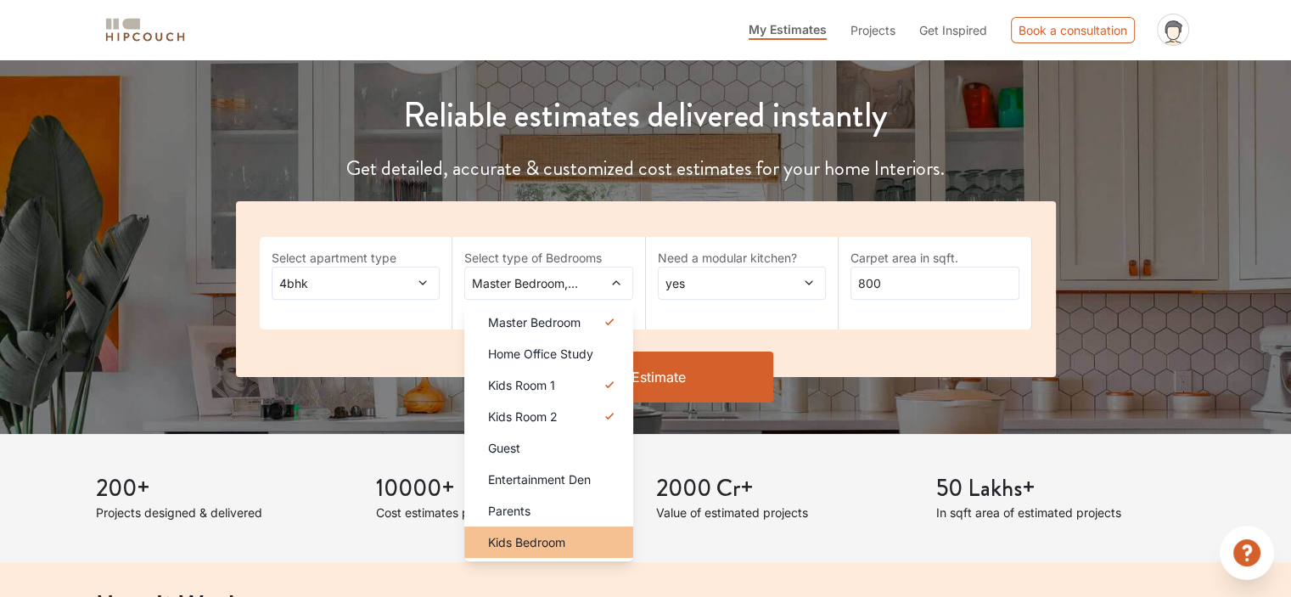
click at [533, 541] on span "Kids Bedroom" at bounding box center [526, 542] width 77 height 18
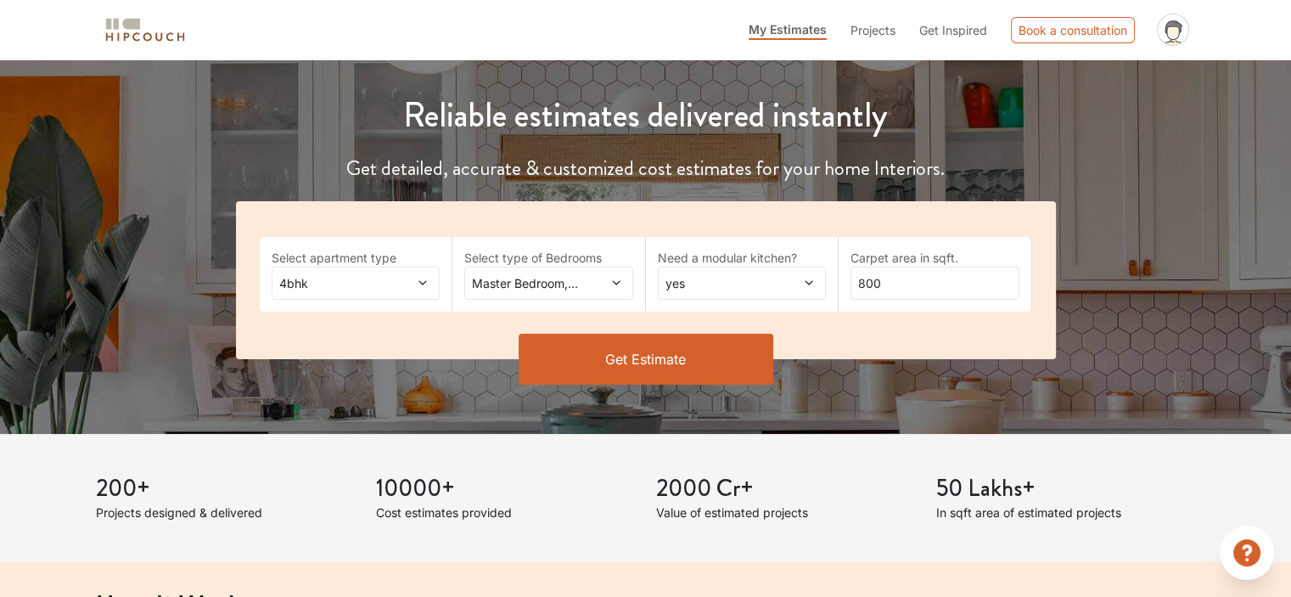
click at [615, 284] on icon at bounding box center [617, 283] width 12 height 12
click at [676, 366] on button "Get Estimate" at bounding box center [646, 359] width 255 height 51
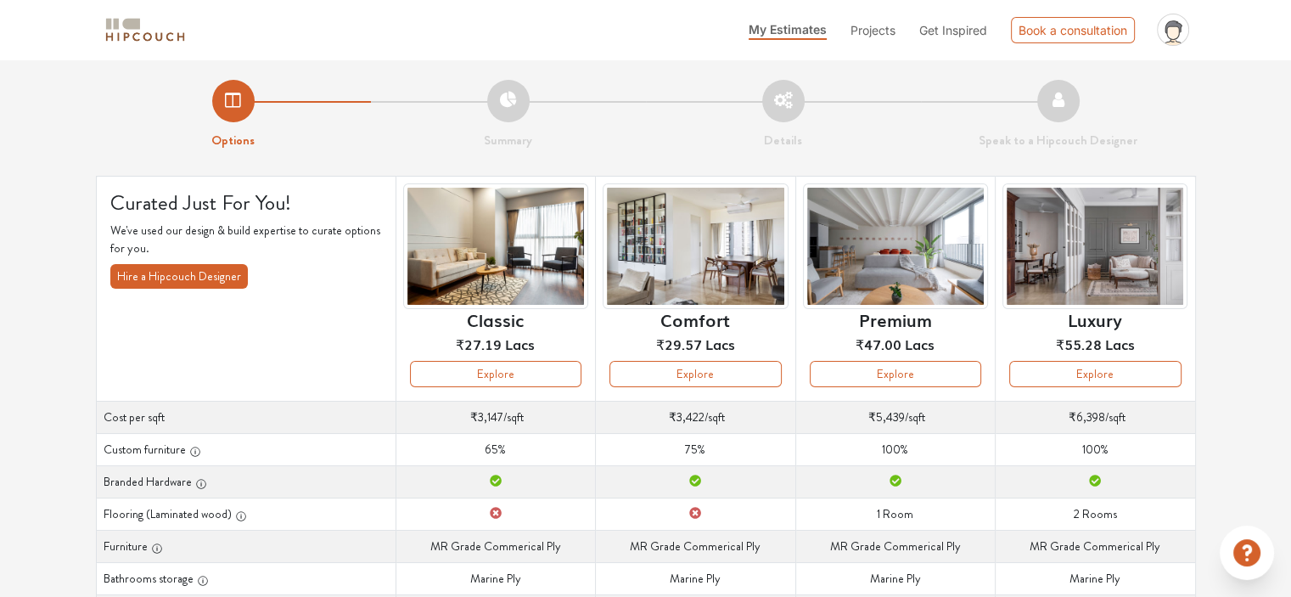
scroll to position [391, 0]
